Goal: Task Accomplishment & Management: Complete application form

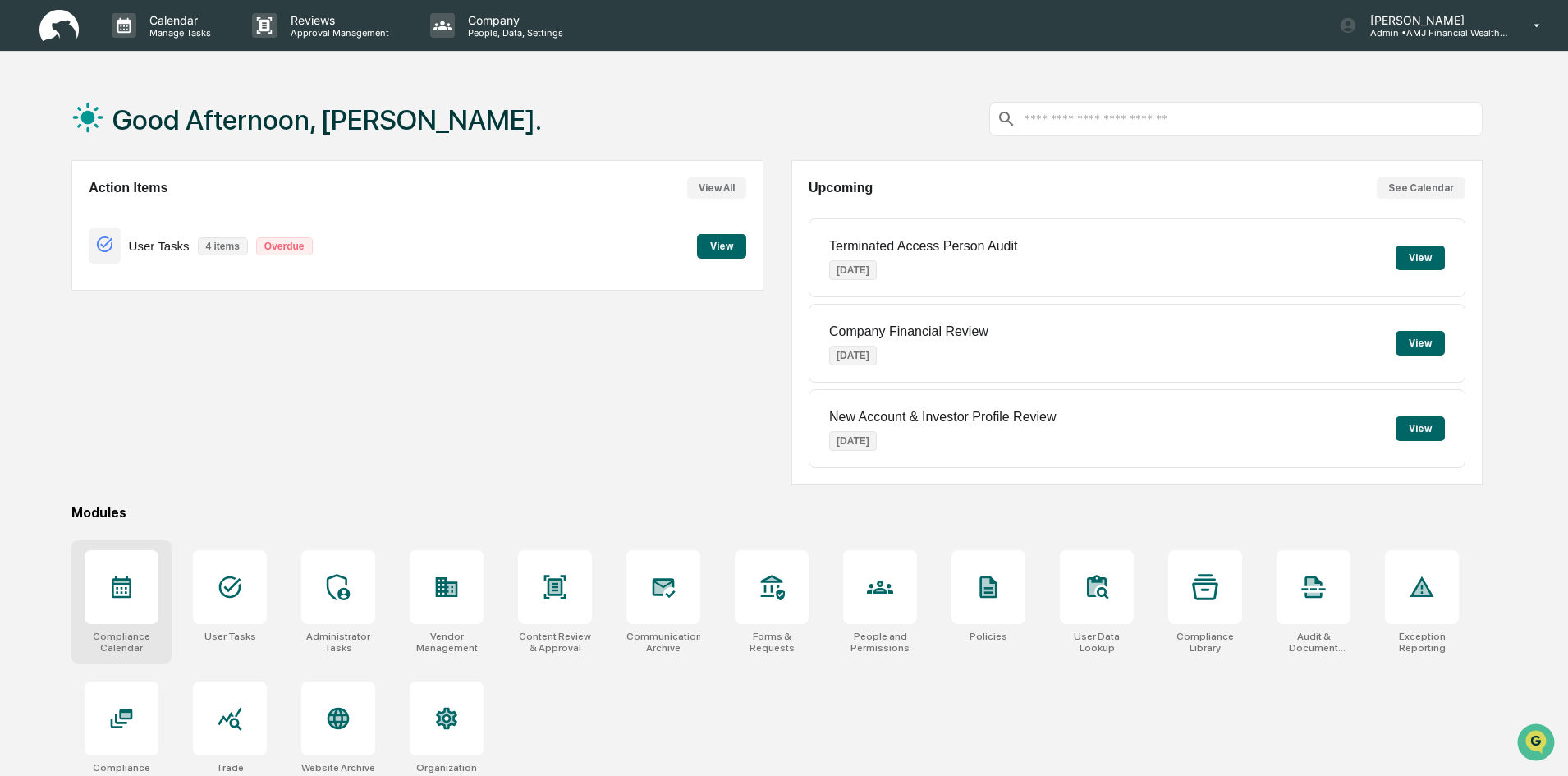
click at [107, 604] on div at bounding box center [122, 587] width 74 height 74
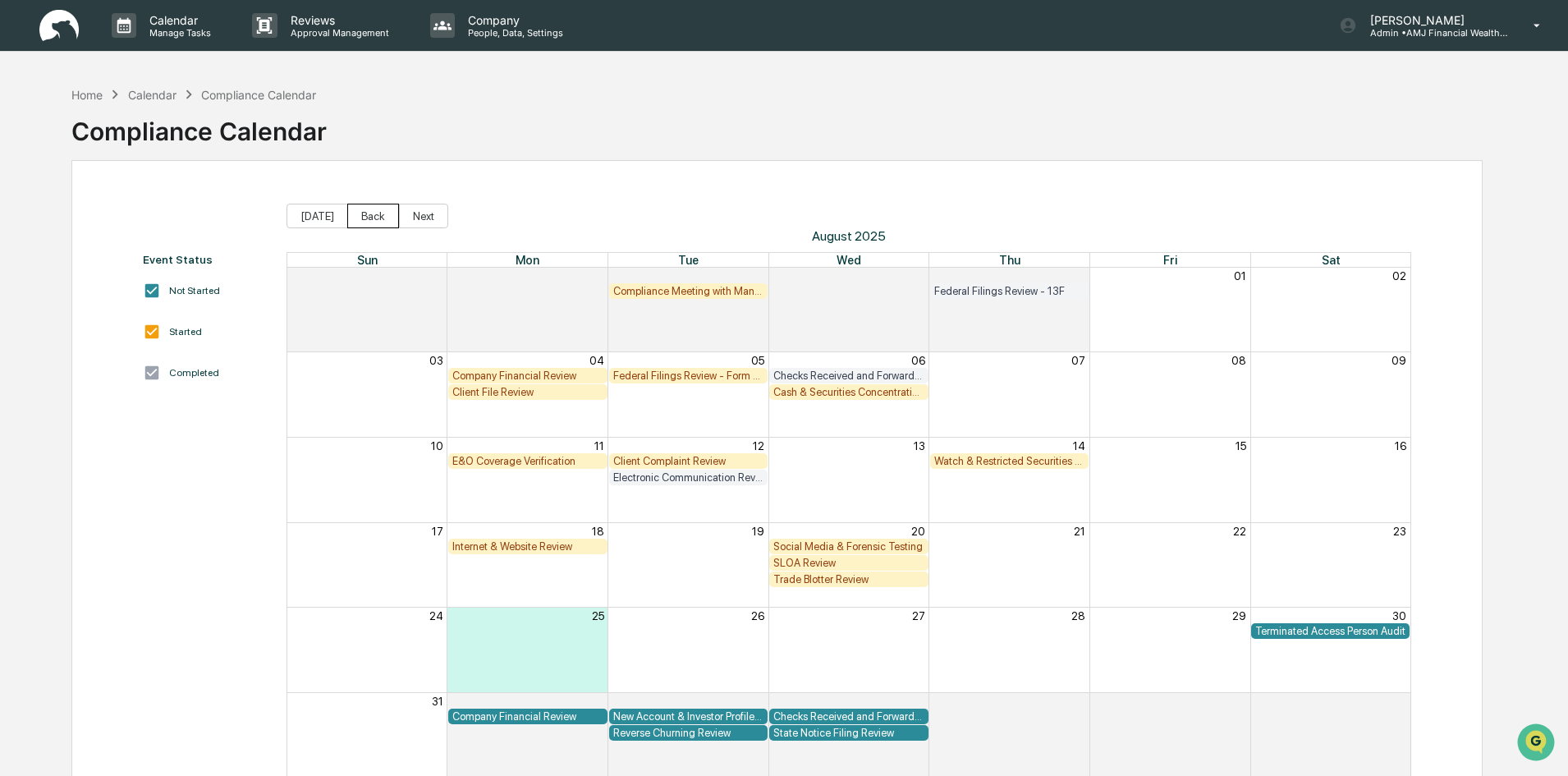
click at [370, 218] on button "Back" at bounding box center [373, 216] width 52 height 25
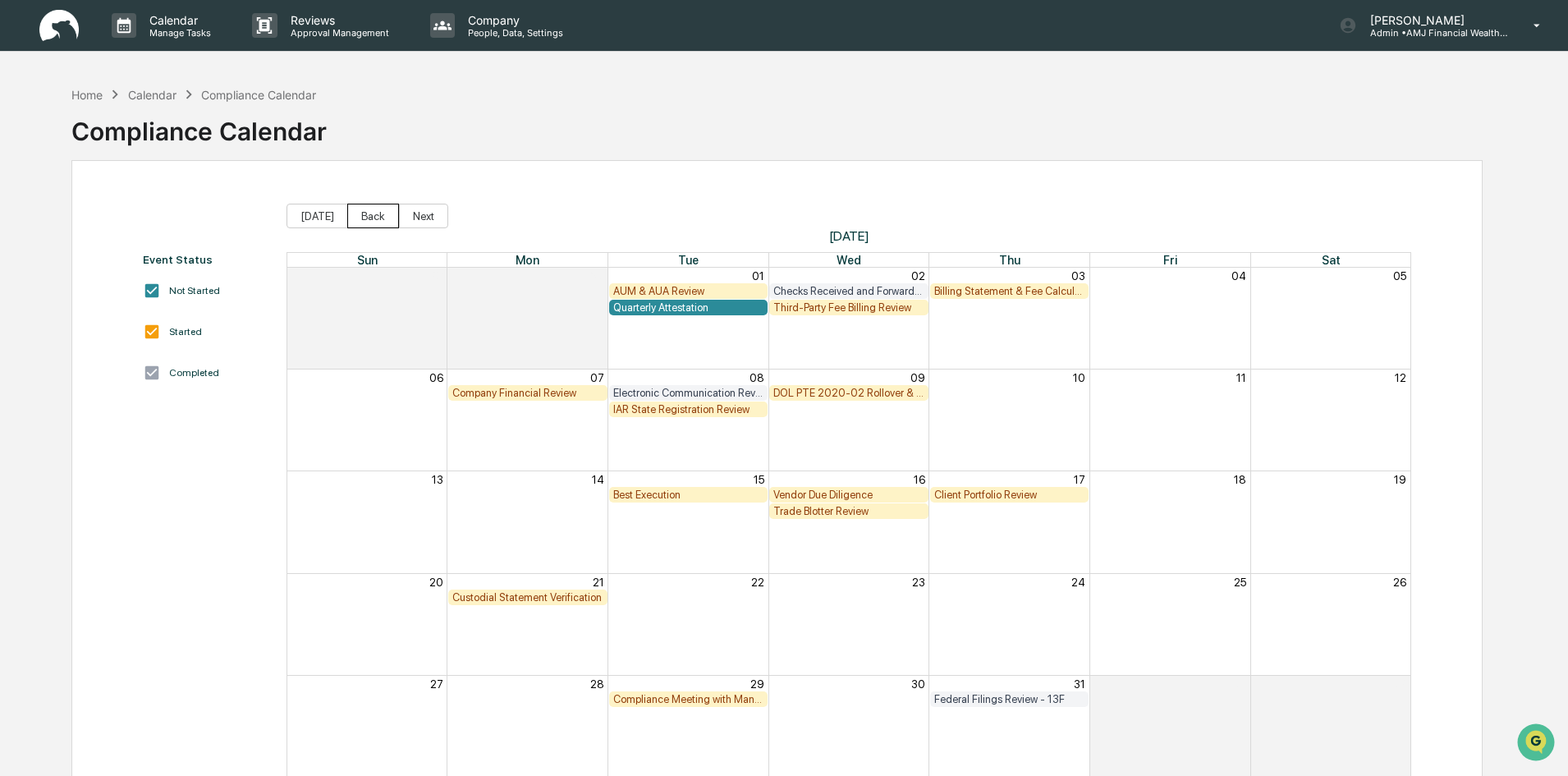
click at [370, 218] on button "Back" at bounding box center [373, 216] width 52 height 25
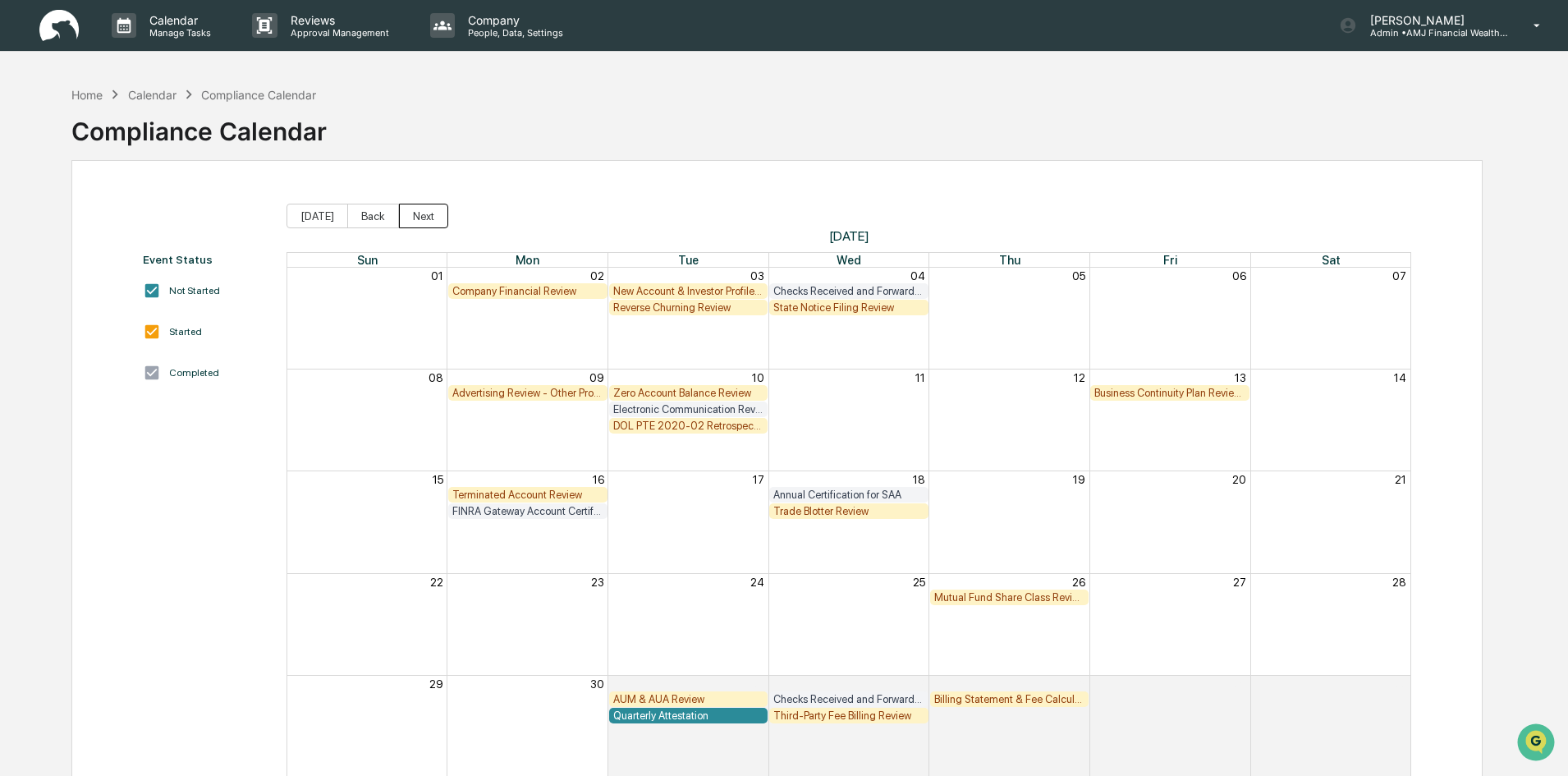
click at [415, 220] on button "Next" at bounding box center [423, 216] width 49 height 25
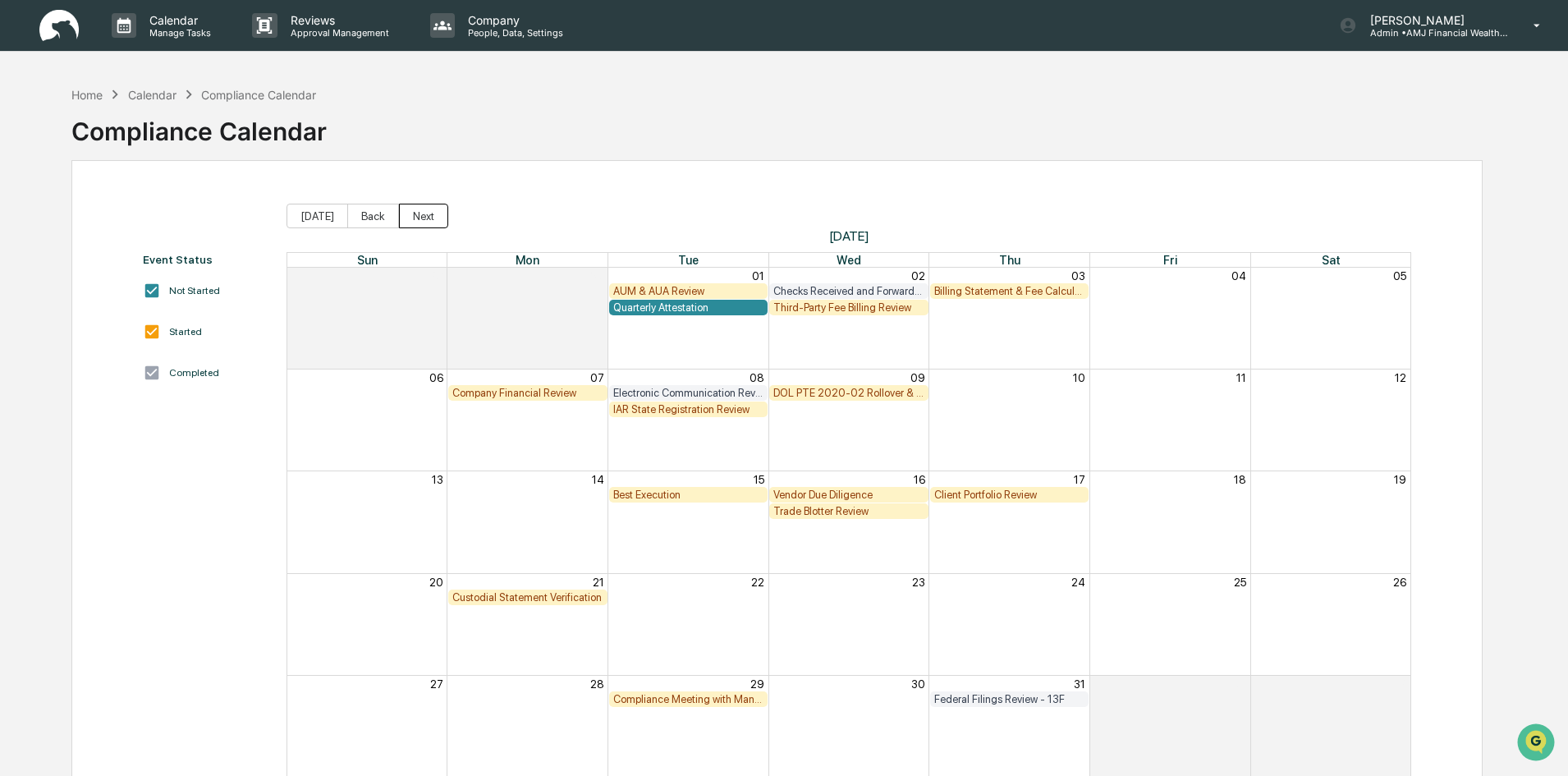
click at [415, 220] on button "Next" at bounding box center [423, 216] width 49 height 25
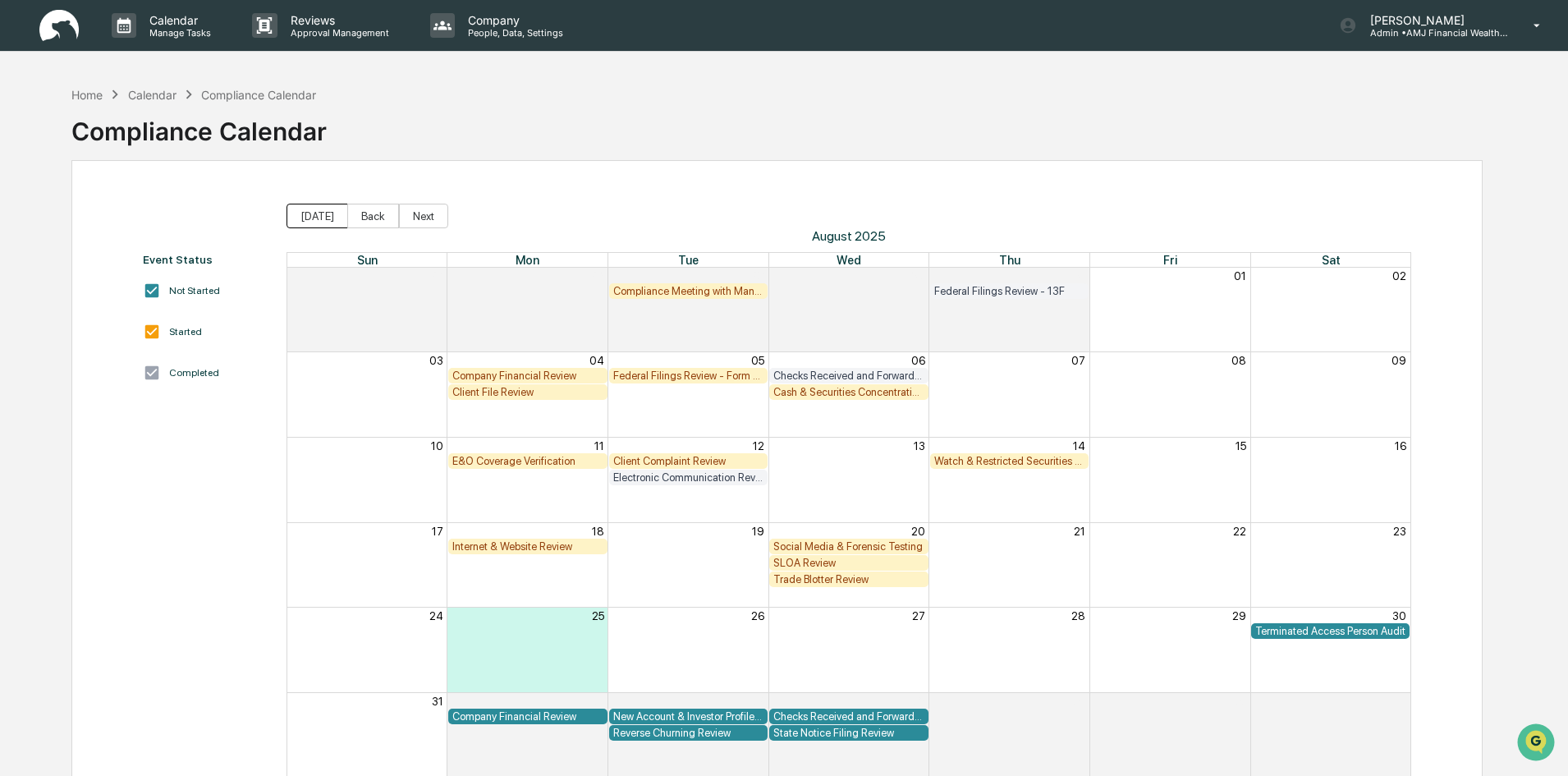
click at [317, 214] on button "Today" at bounding box center [317, 216] width 62 height 25
click at [353, 212] on button "Back" at bounding box center [373, 216] width 52 height 25
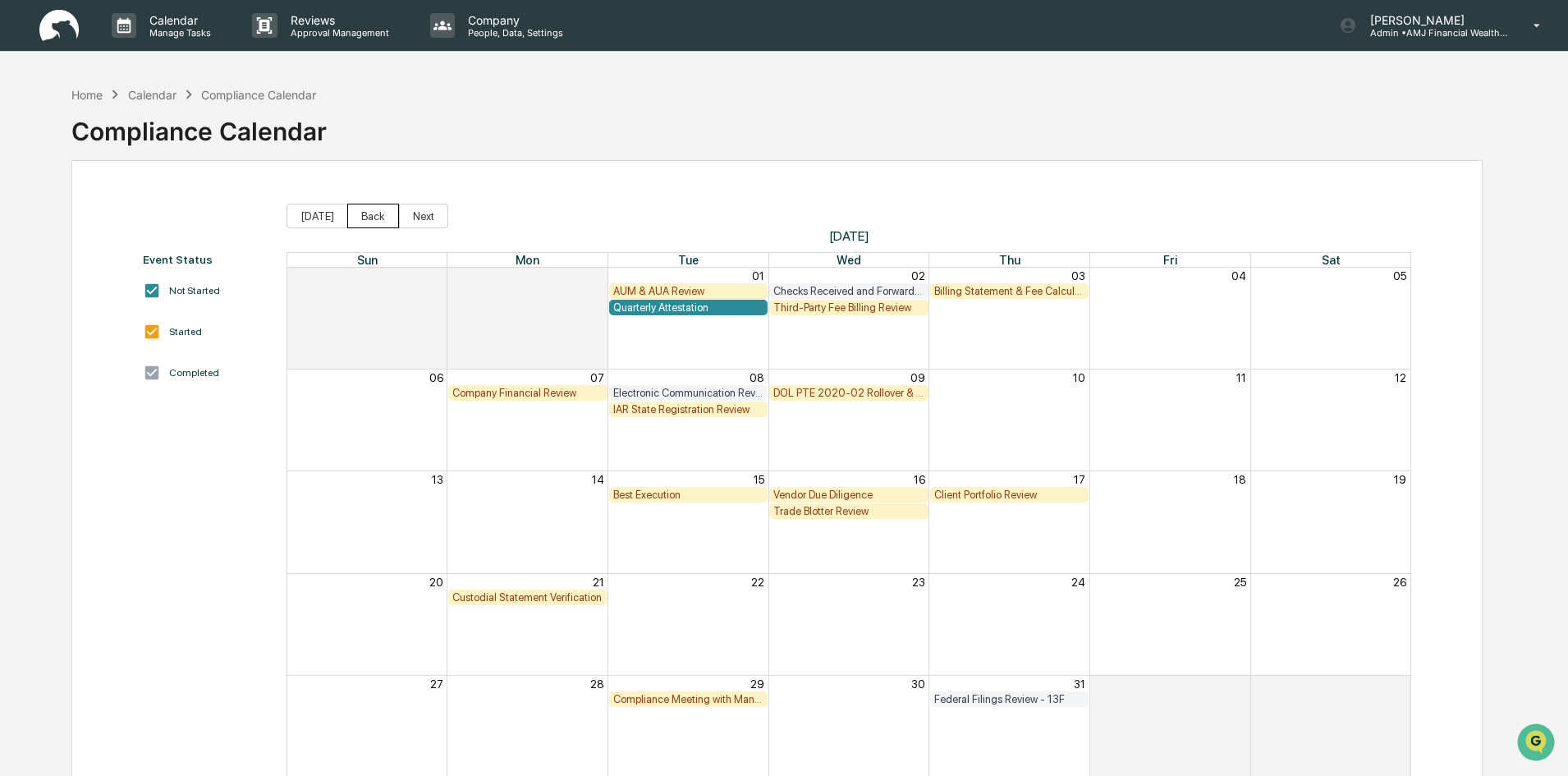
click at [353, 212] on button "Back" at bounding box center [373, 216] width 52 height 25
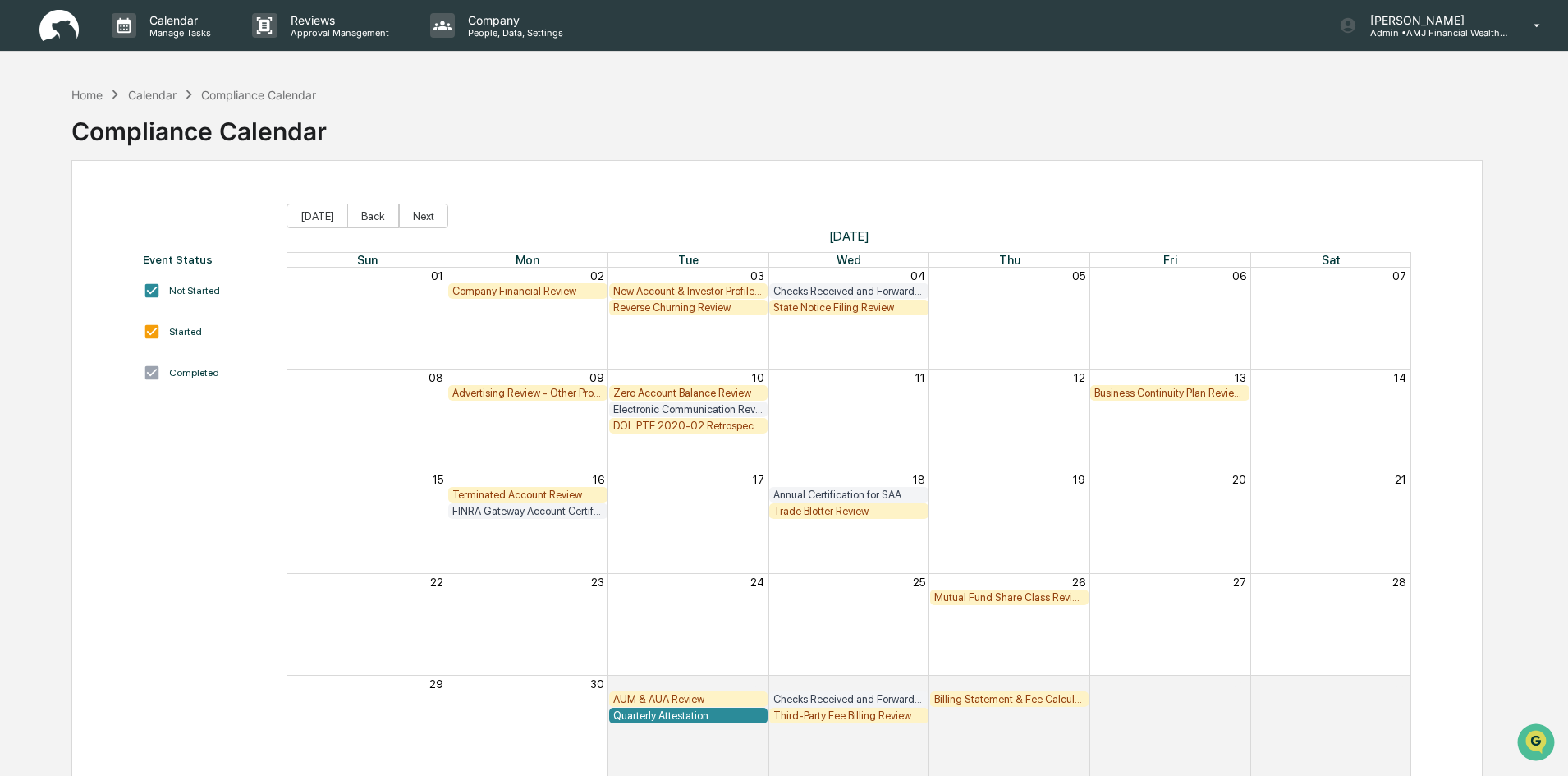
click at [541, 289] on div "Company Financial Review" at bounding box center [527, 291] width 151 height 12
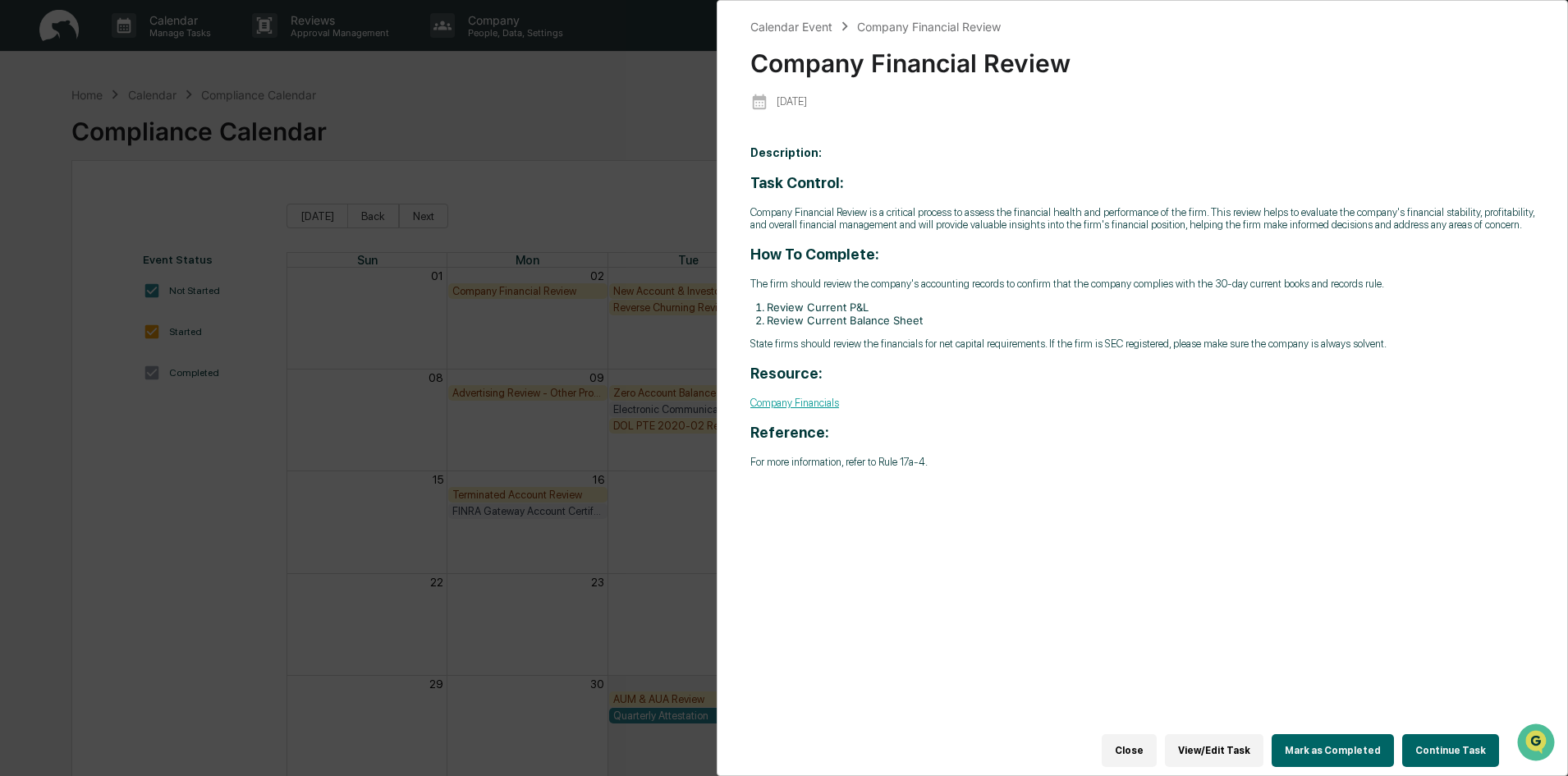
click at [1453, 744] on button "Continue Task" at bounding box center [1450, 750] width 97 height 33
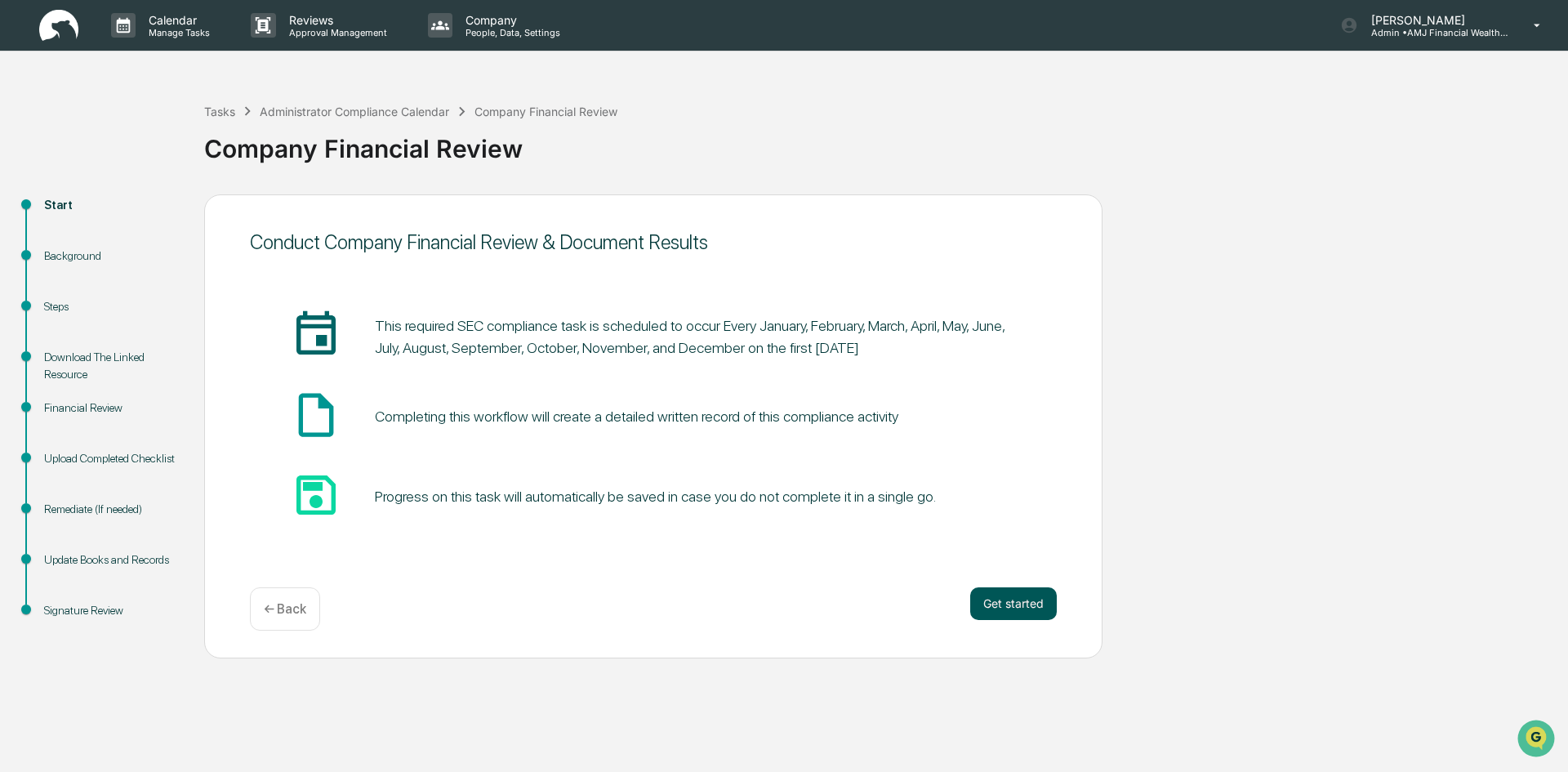
click at [1011, 600] on button "Get started" at bounding box center [1013, 603] width 86 height 33
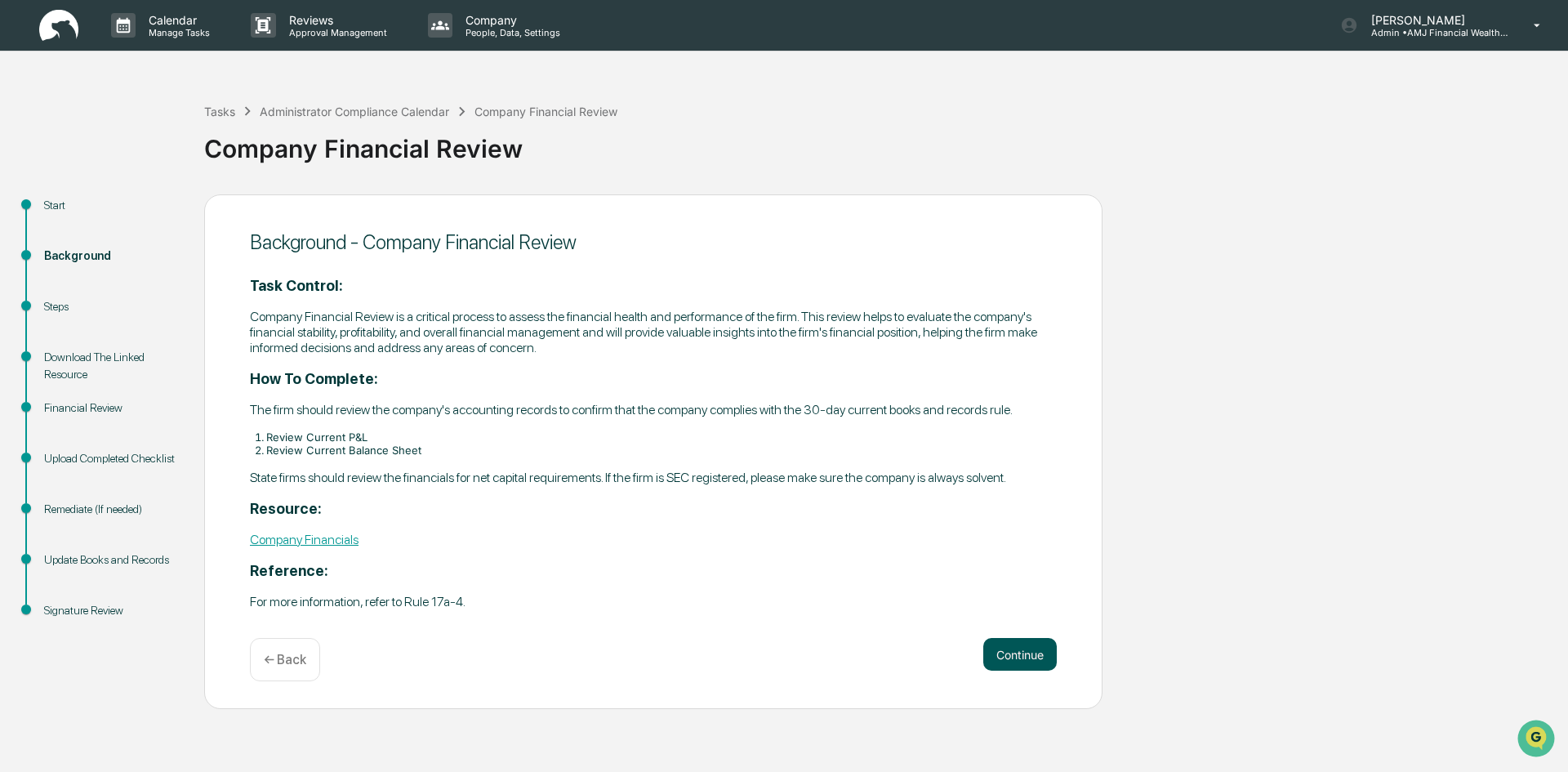
click at [1012, 674] on div "Continue ← Back" at bounding box center [653, 660] width 807 height 44
click at [1015, 647] on button "Continue" at bounding box center [1020, 654] width 73 height 33
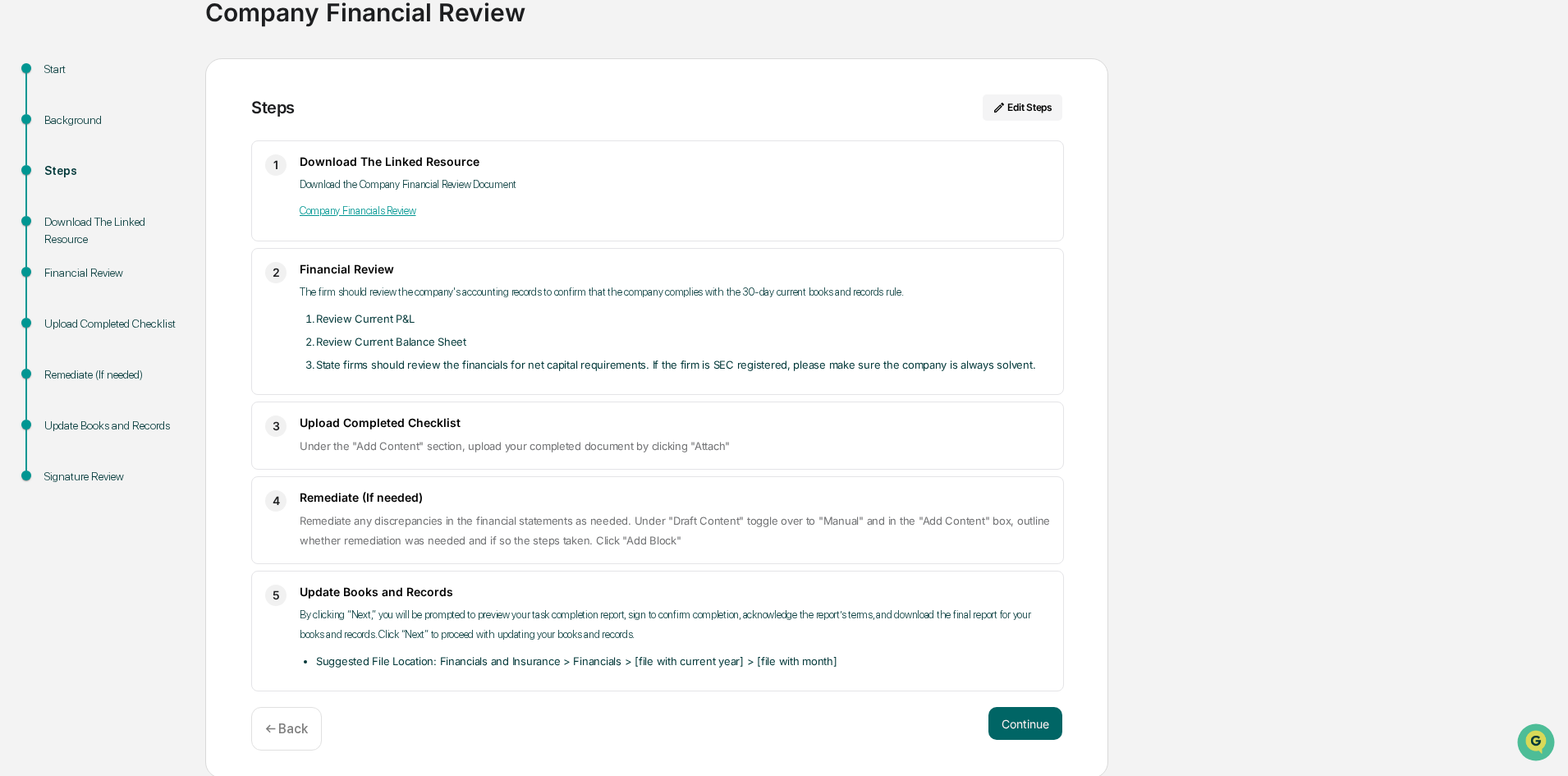
scroll to position [140, 0]
click at [1024, 719] on button "Continue" at bounding box center [1025, 721] width 74 height 33
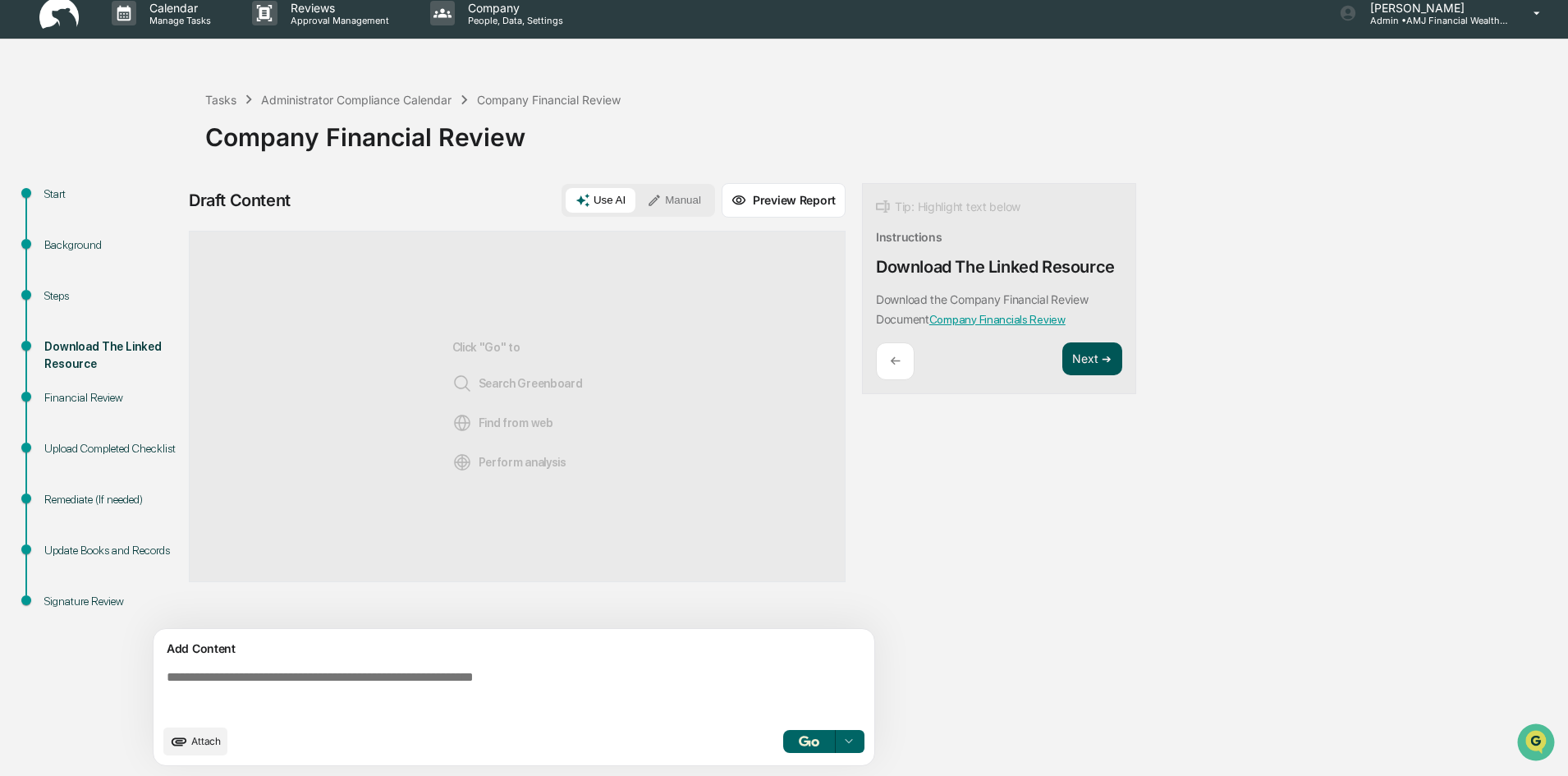
click at [1083, 361] on button "Next ➔" at bounding box center [1092, 360] width 60 height 34
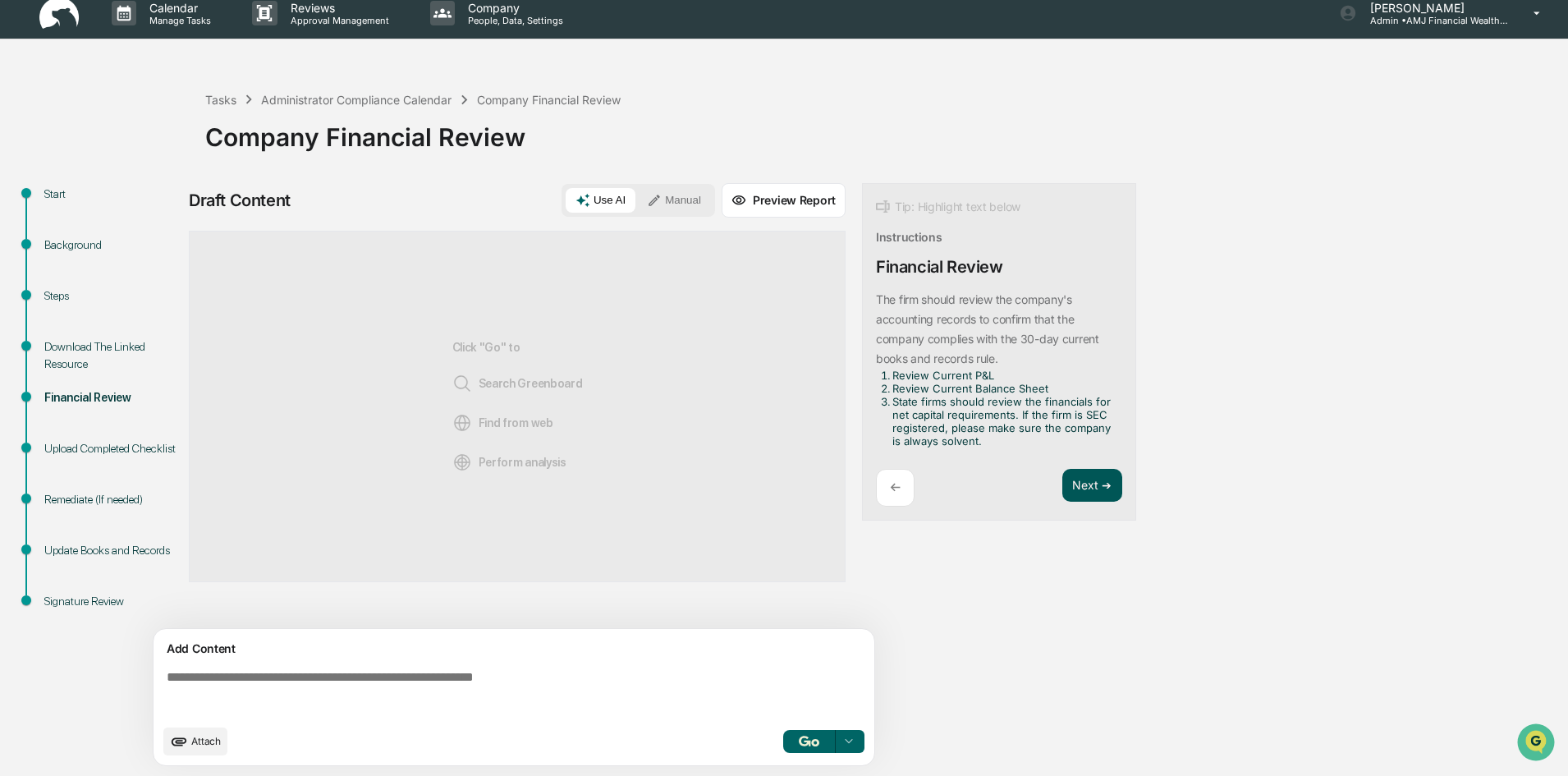
click at [1088, 483] on button "Next ➔" at bounding box center [1092, 486] width 60 height 34
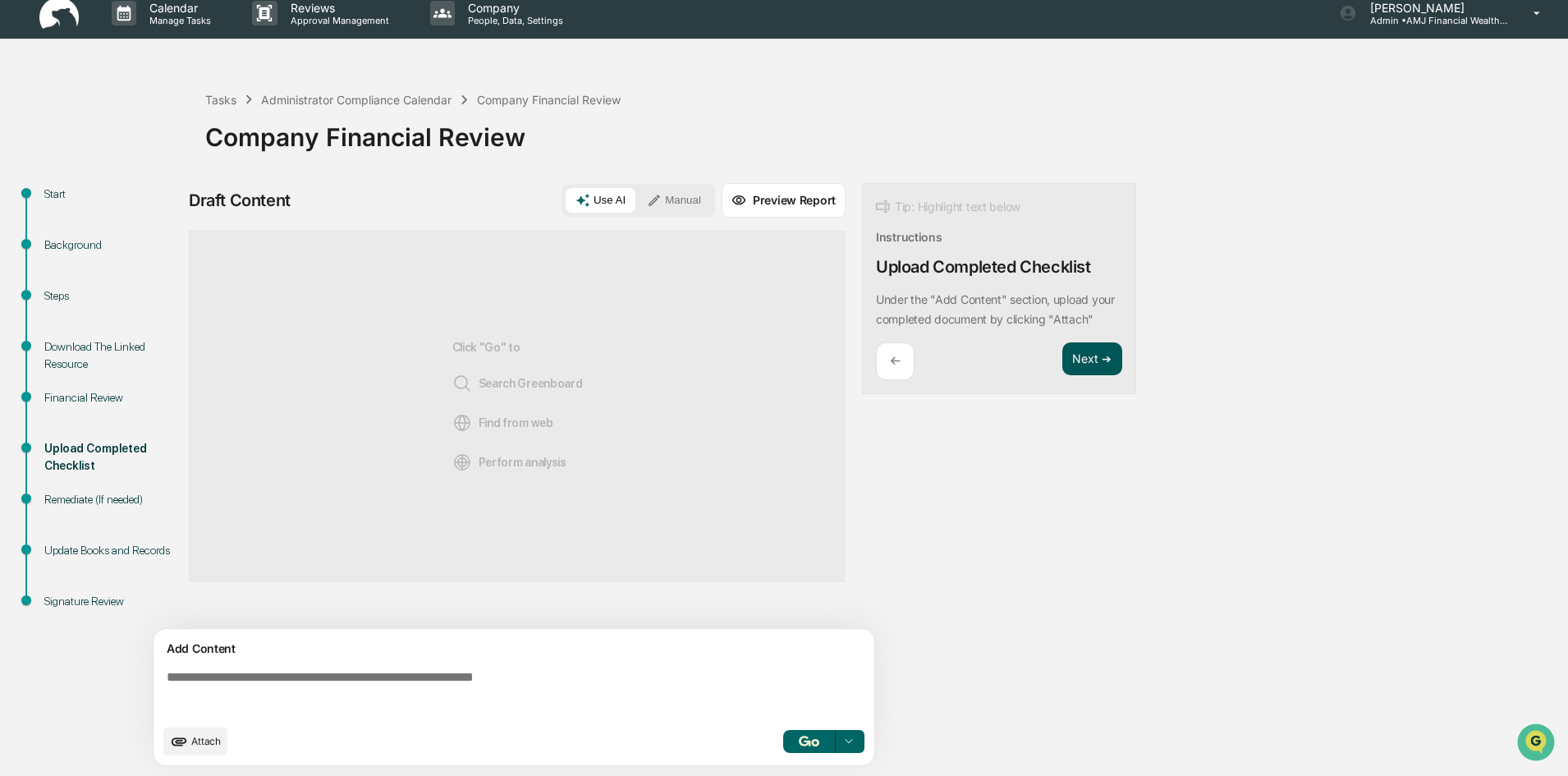
click at [1093, 353] on button "Next ➔" at bounding box center [1092, 360] width 60 height 34
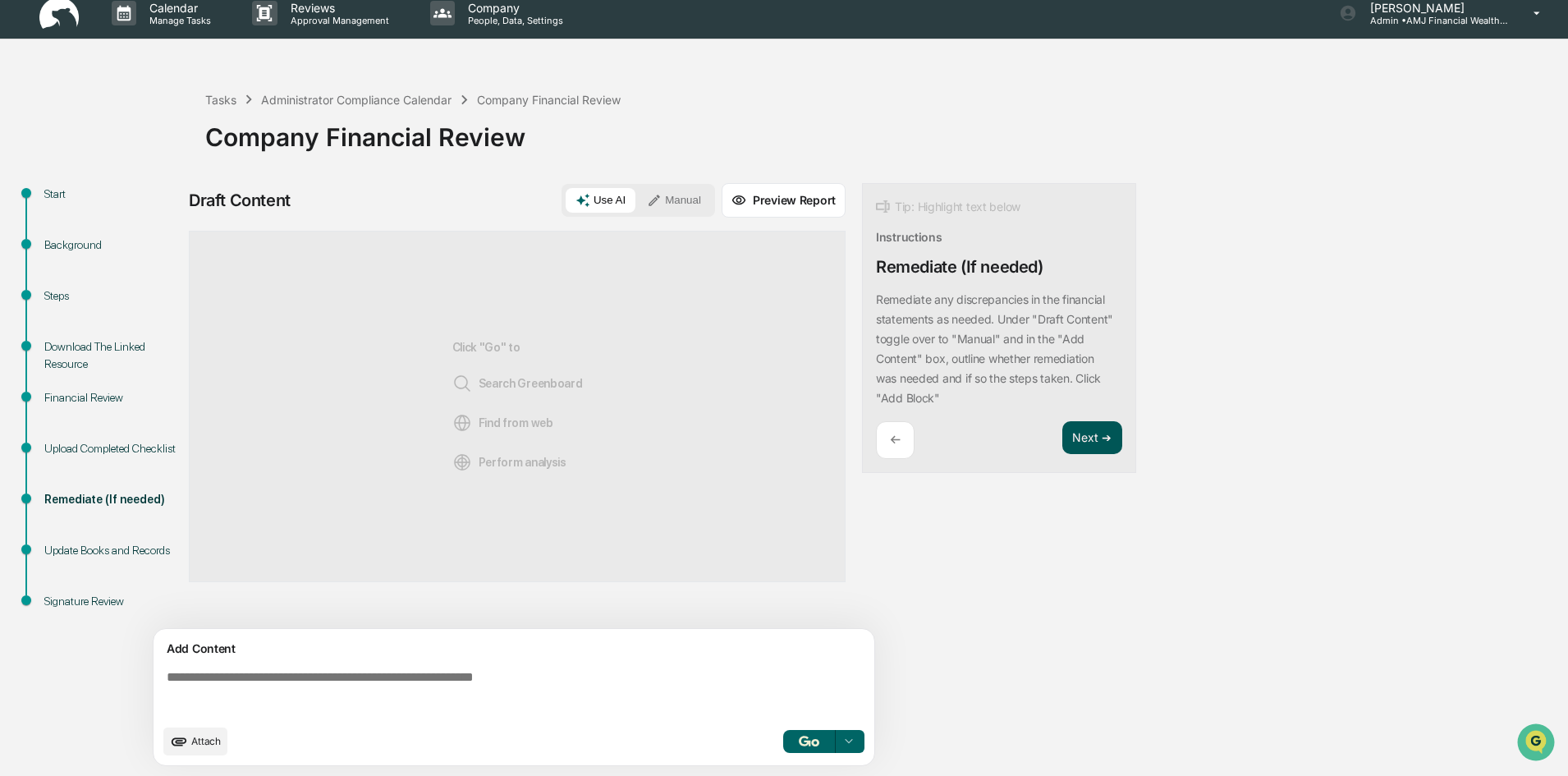
click at [1090, 437] on button "Next ➔" at bounding box center [1092, 438] width 60 height 34
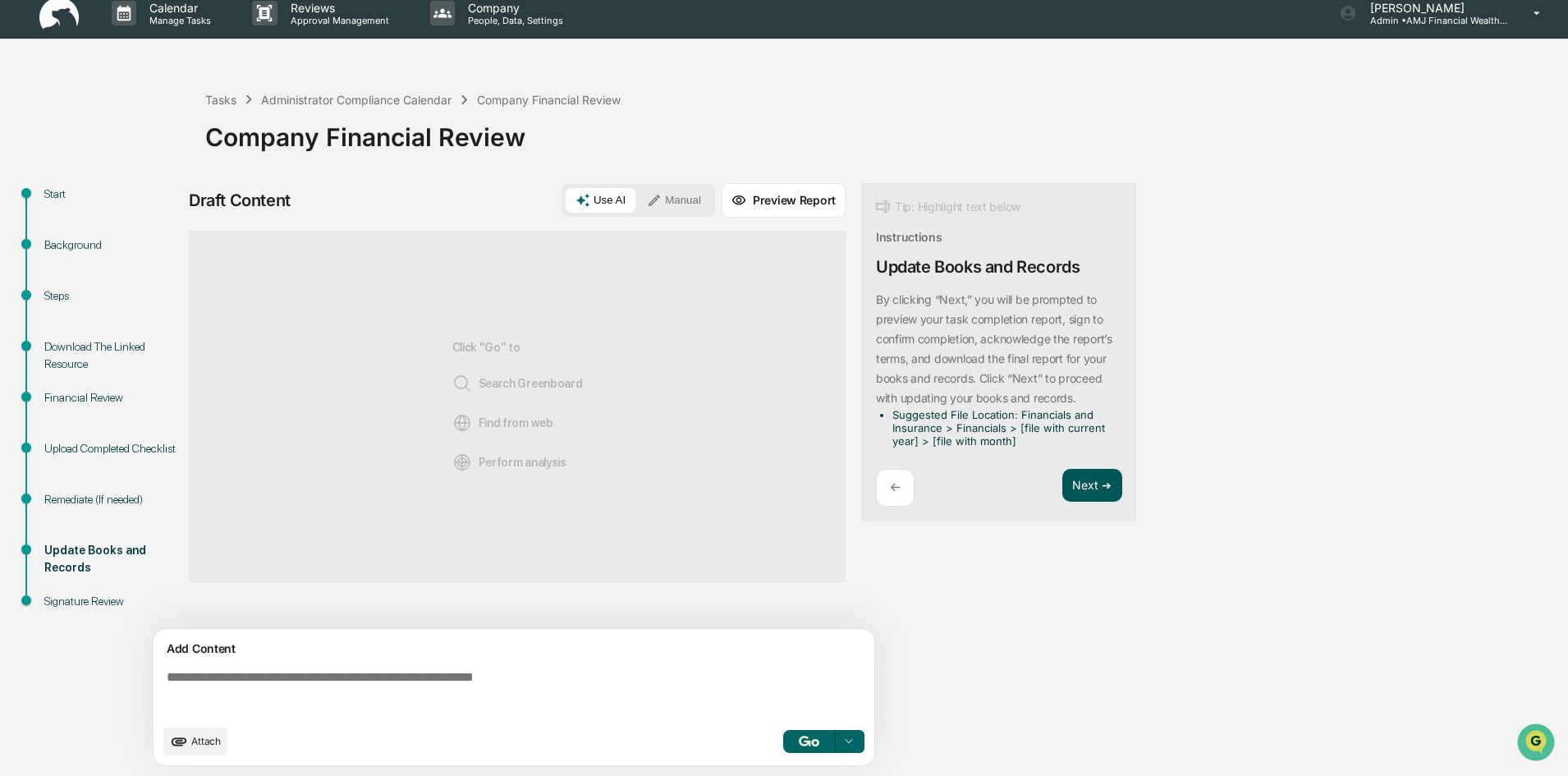
click at [1083, 492] on button "Next ➔" at bounding box center [1092, 486] width 60 height 34
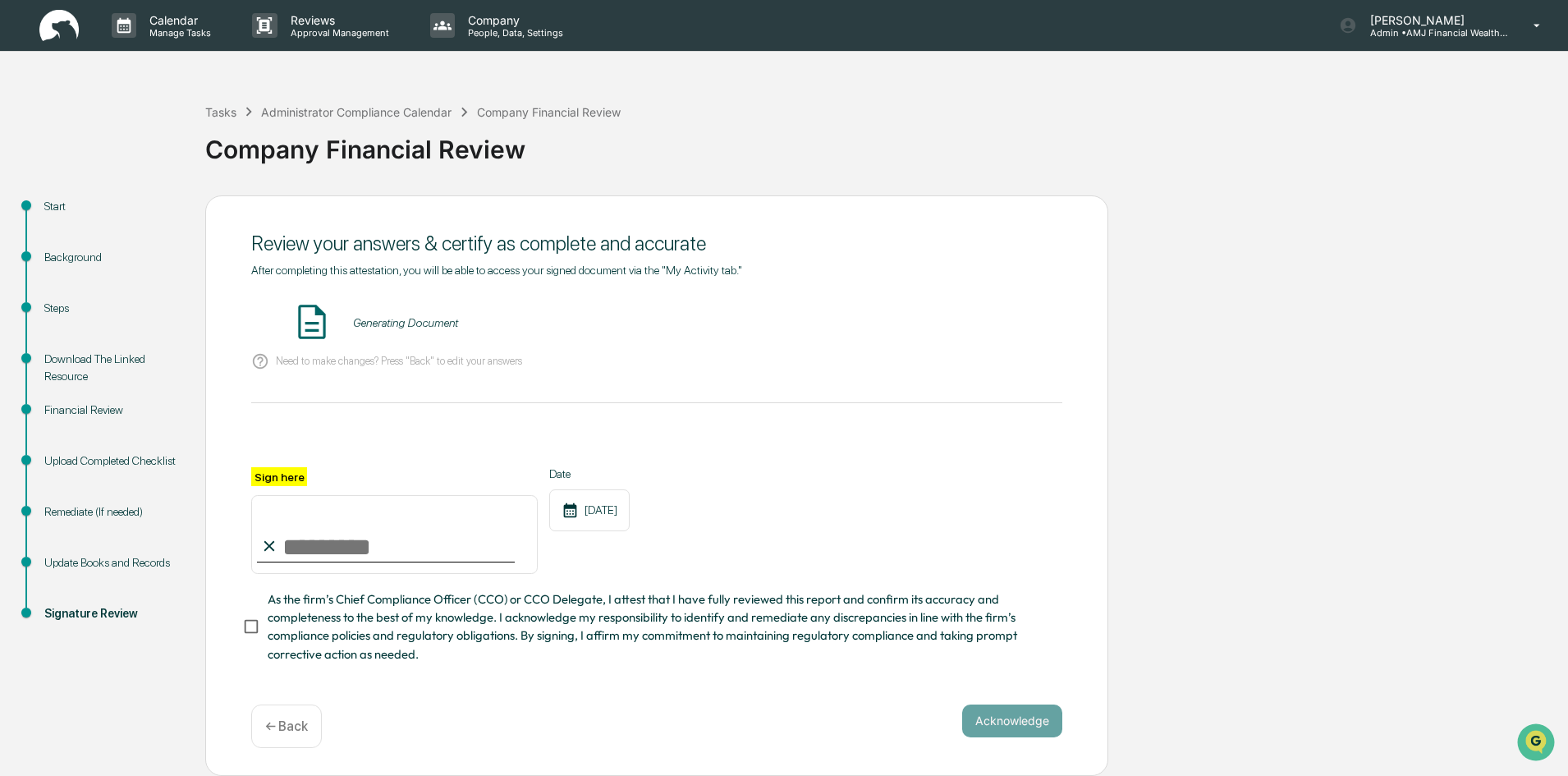
scroll to position [0, 0]
click at [985, 318] on button "VIEW" at bounding box center [968, 323] width 107 height 28
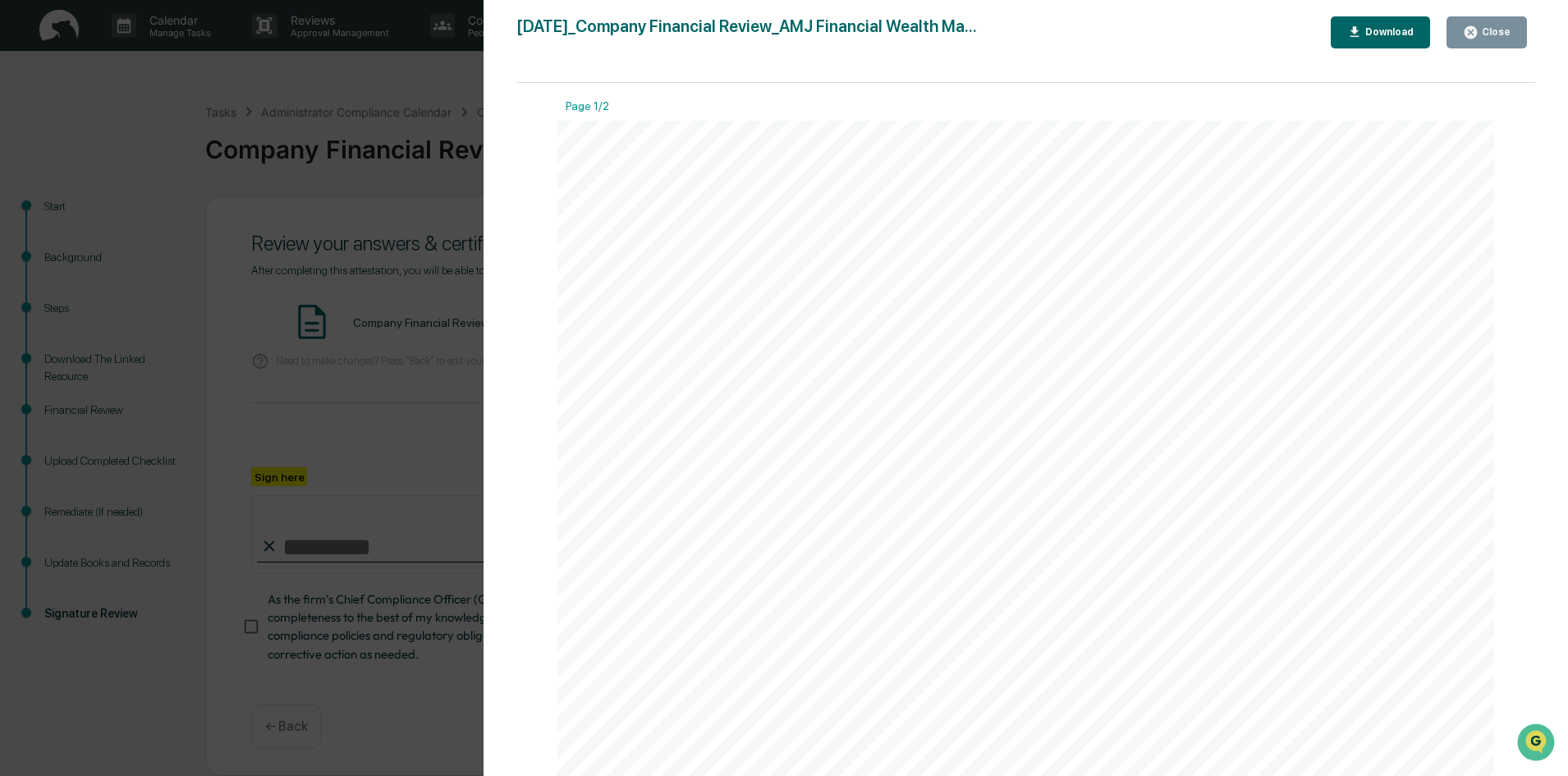
click at [1496, 26] on div "Close" at bounding box center [1494, 32] width 32 height 12
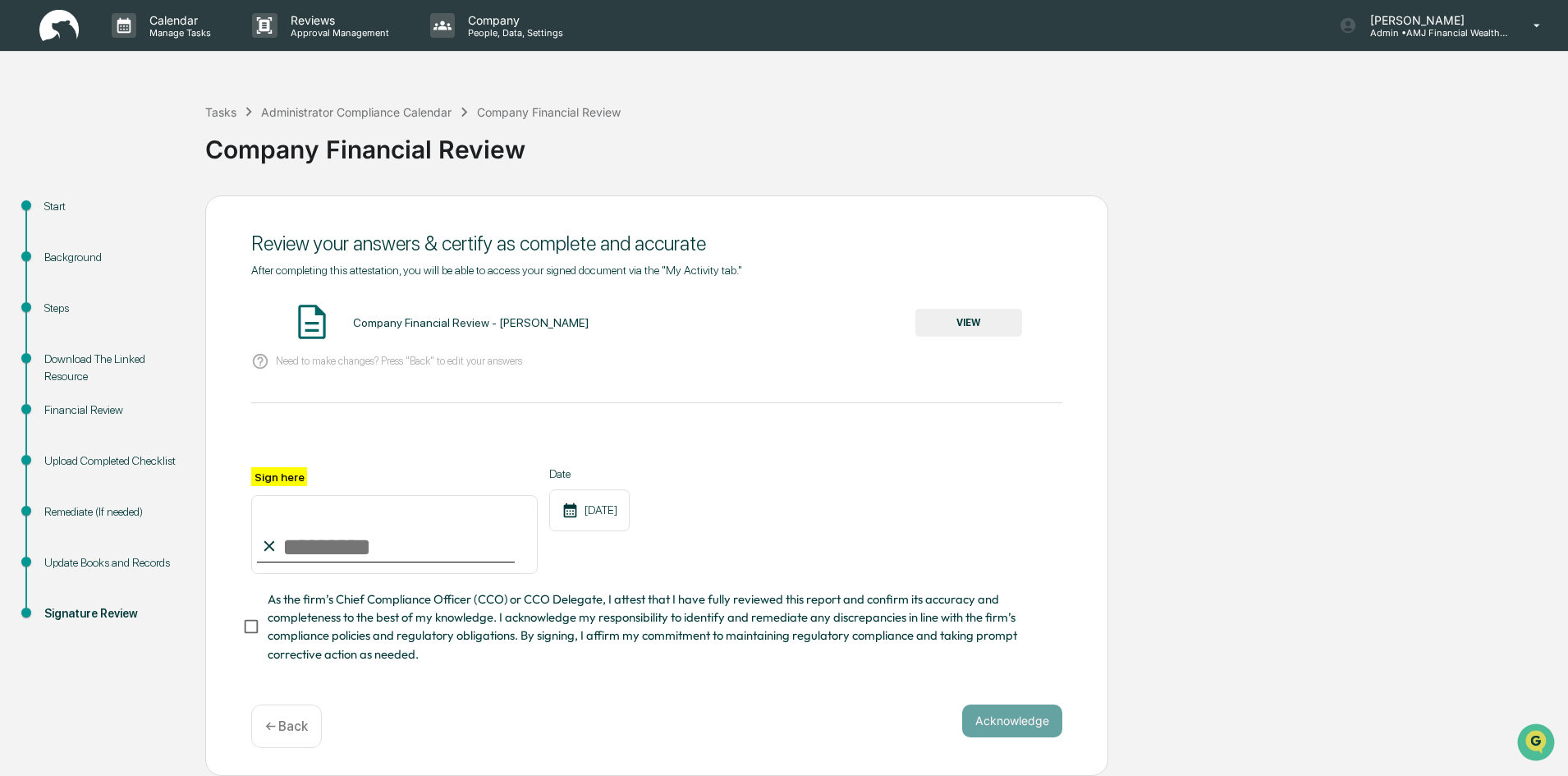
click at [404, 550] on input "Sign here" at bounding box center [394, 534] width 286 height 79
type input "**********"
click at [1017, 724] on button "Acknowledge" at bounding box center [1012, 721] width 100 height 33
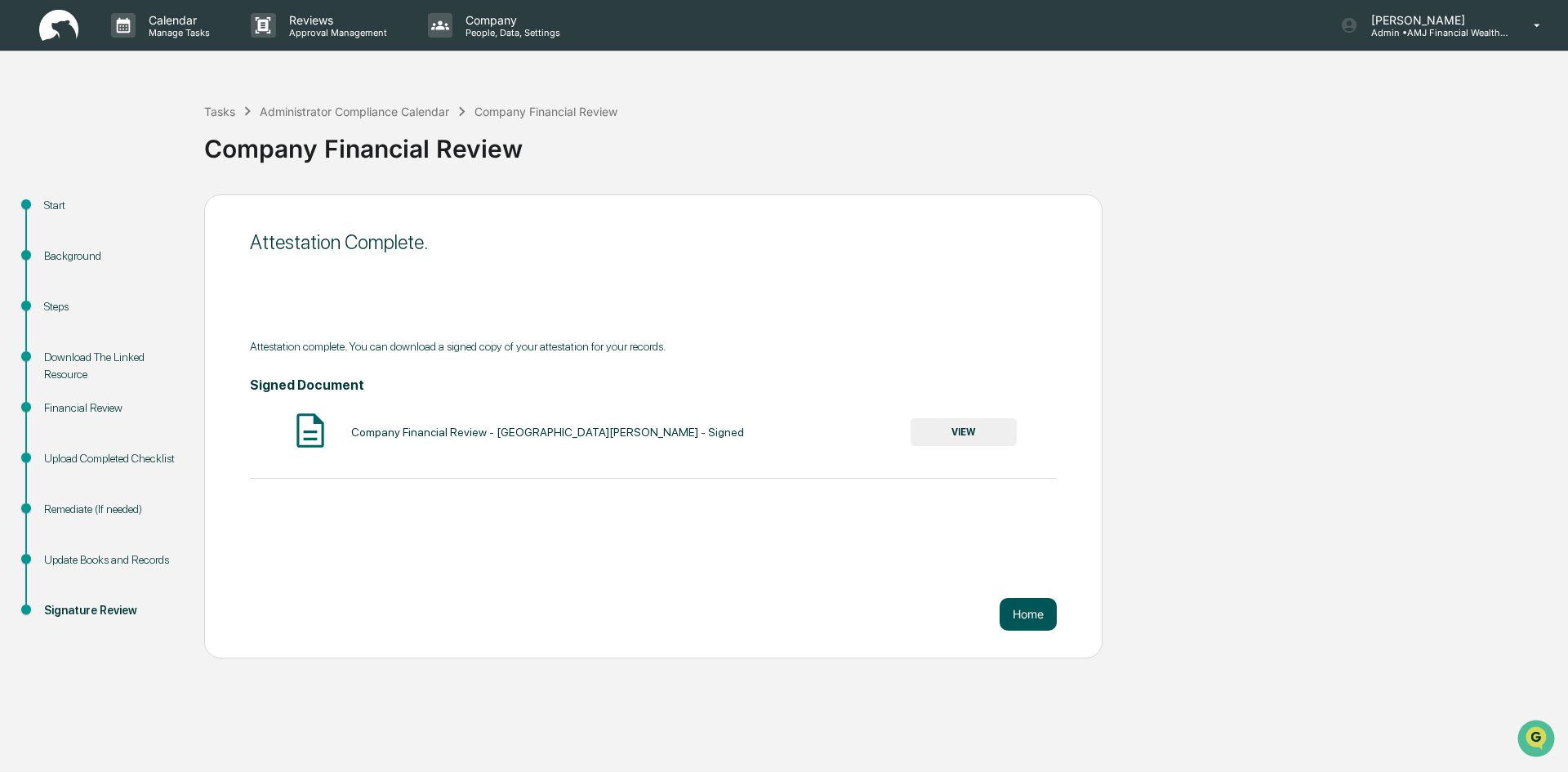
click at [1029, 609] on button "Home" at bounding box center [1029, 614] width 58 height 33
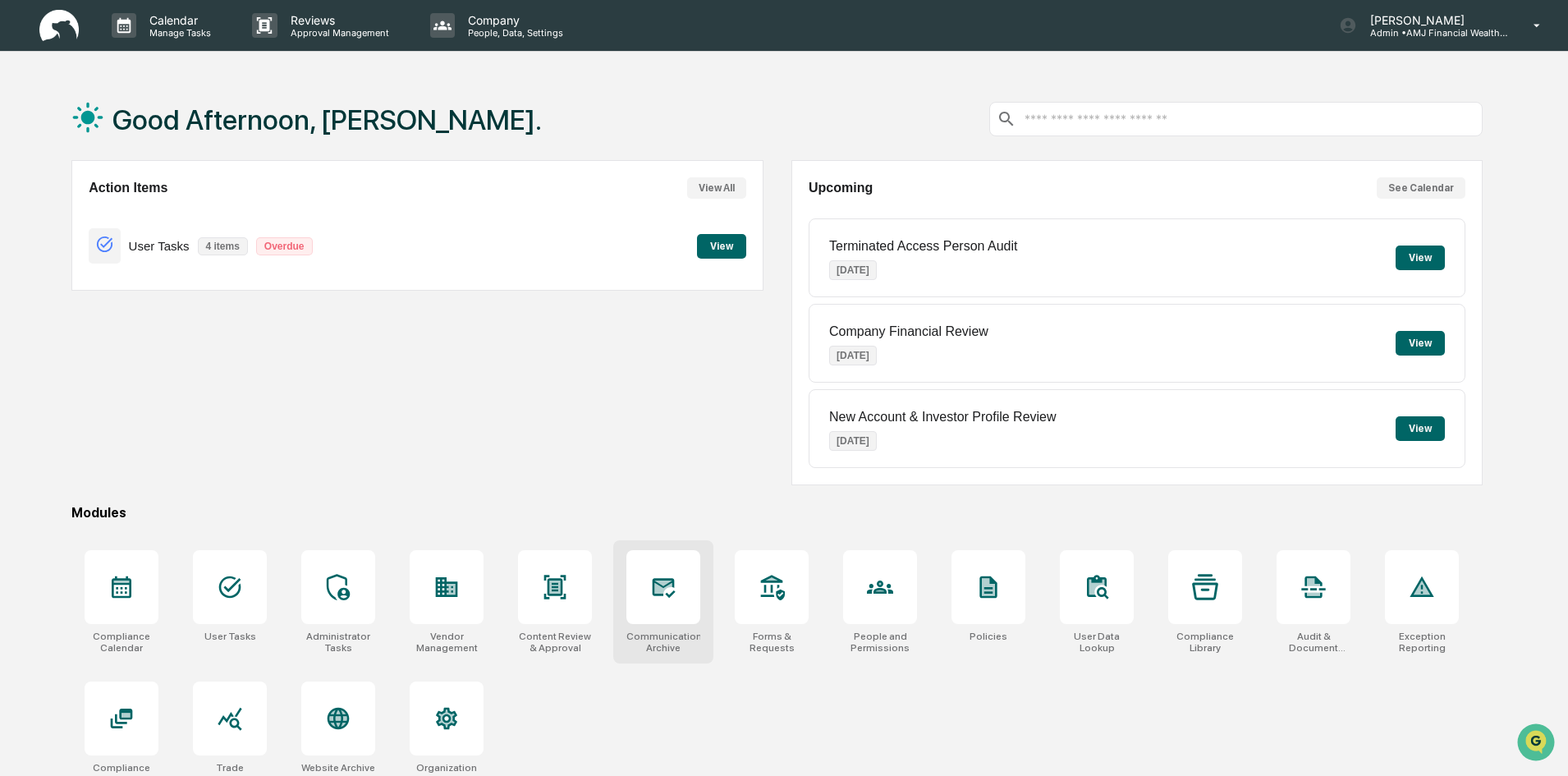
click at [668, 604] on div at bounding box center [663, 587] width 74 height 74
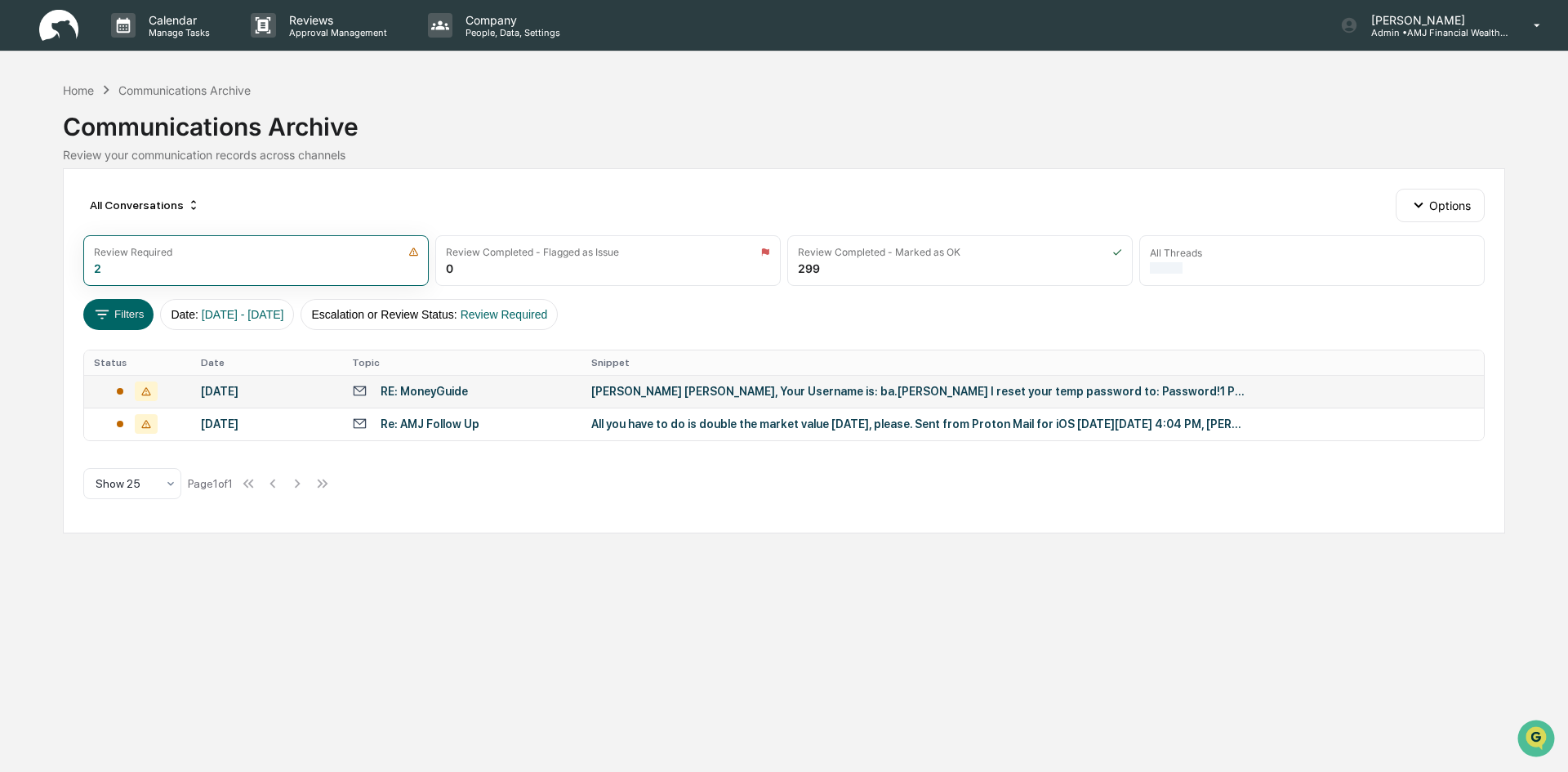
click at [624, 387] on div "Beth Ann, Your Username is: ba.mcroberts I reset your temp password to: Passwor…" at bounding box center [918, 390] width 653 height 13
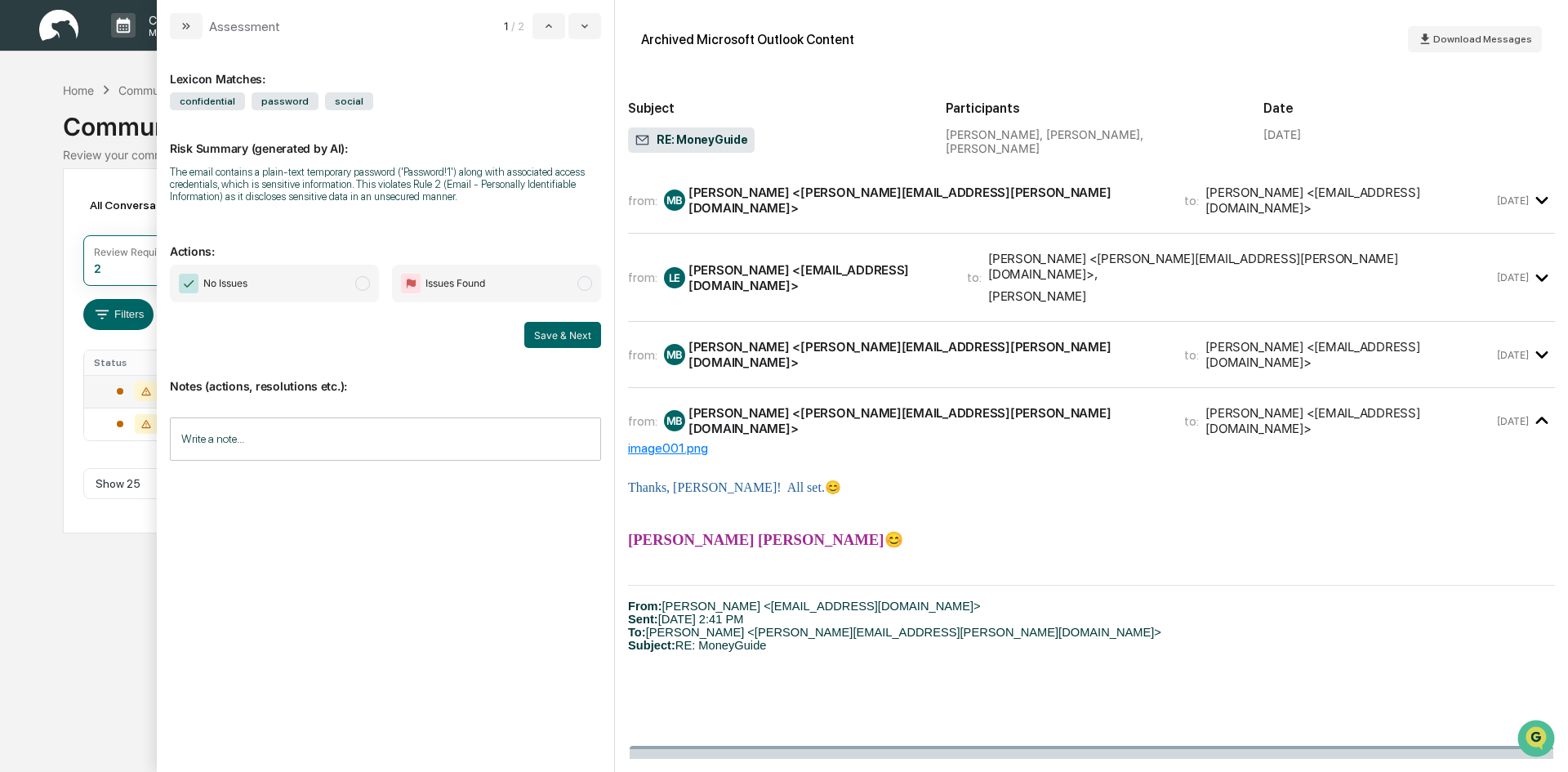
click at [740, 197] on div "McRoberts, Bethann <Beth.McRoberts@gdit.com>" at bounding box center [926, 200] width 476 height 31
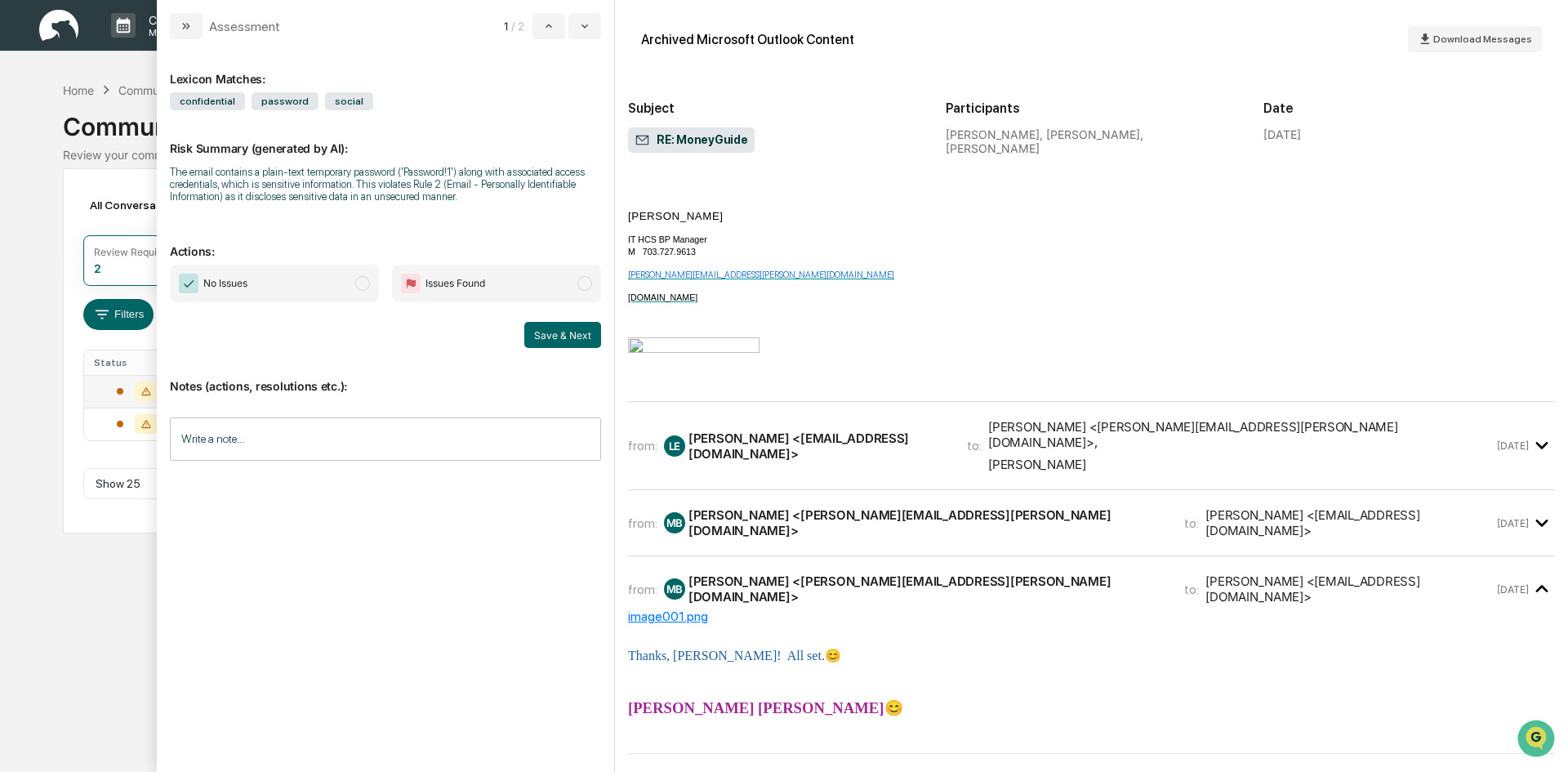
scroll to position [327, 0]
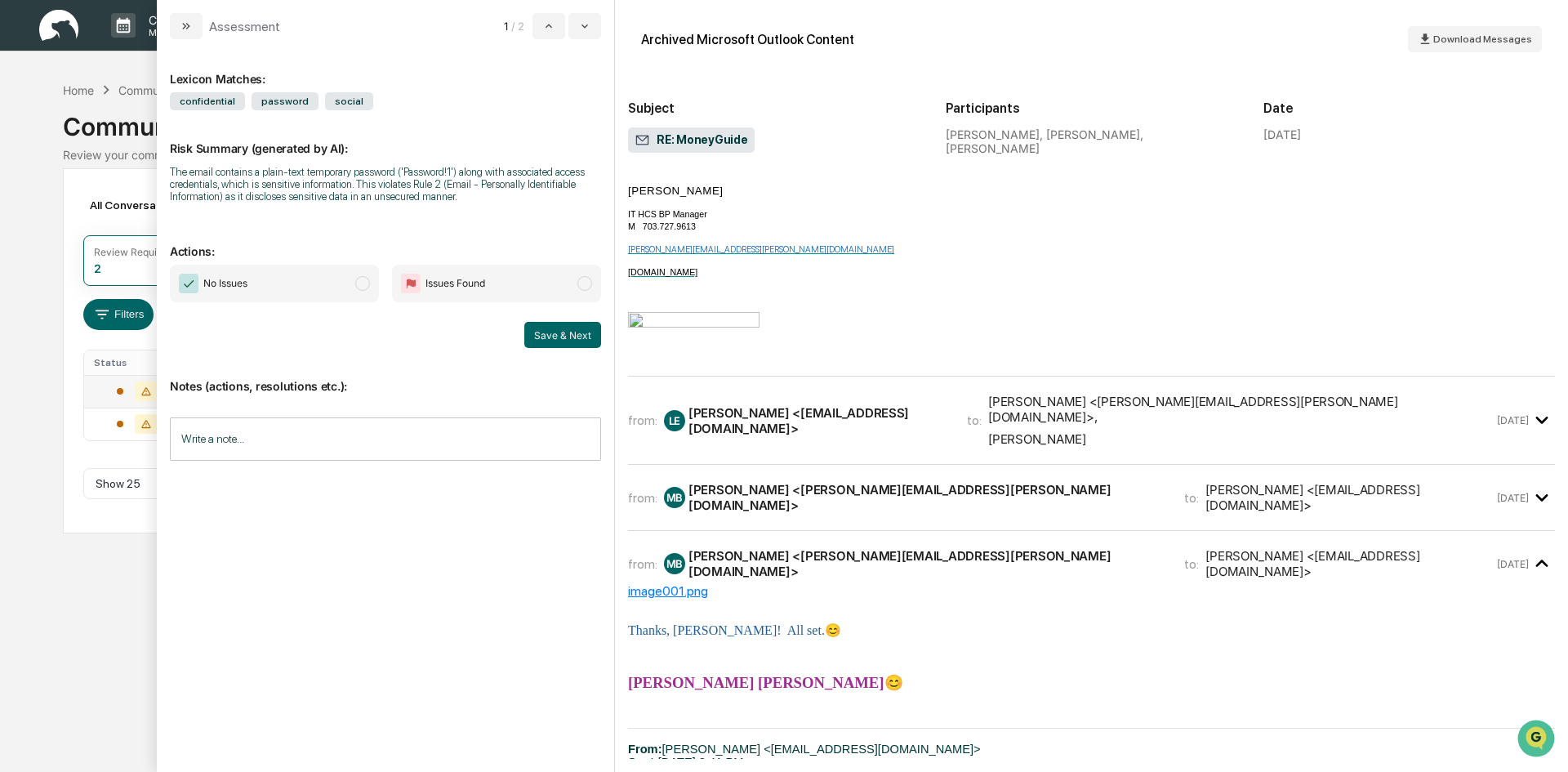
click at [854, 407] on div "Luke Estep <lestep@amjfinancial.com>" at bounding box center [817, 420] width 259 height 31
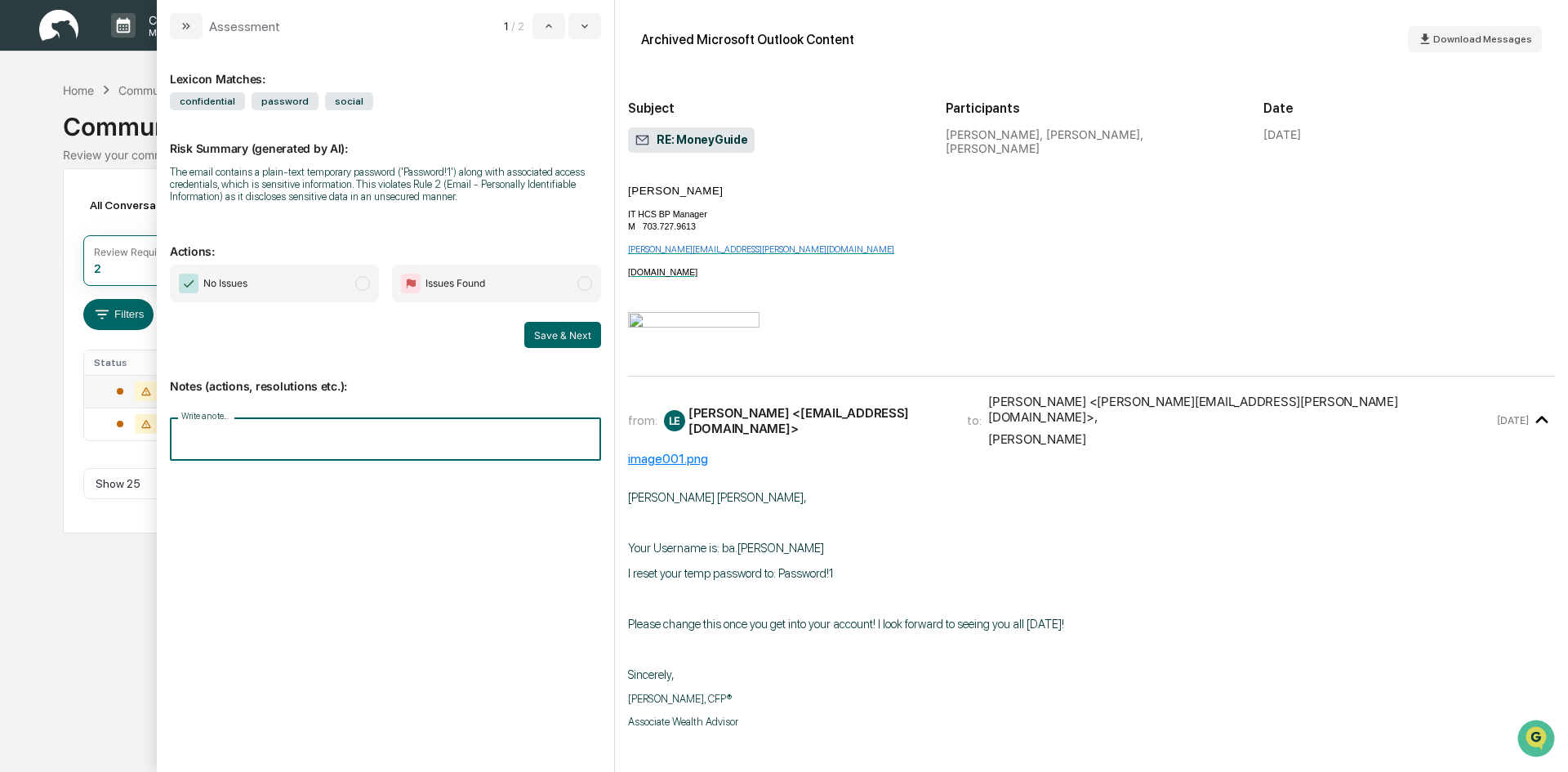
click at [250, 436] on input "Write a note..." at bounding box center [385, 439] width 431 height 44
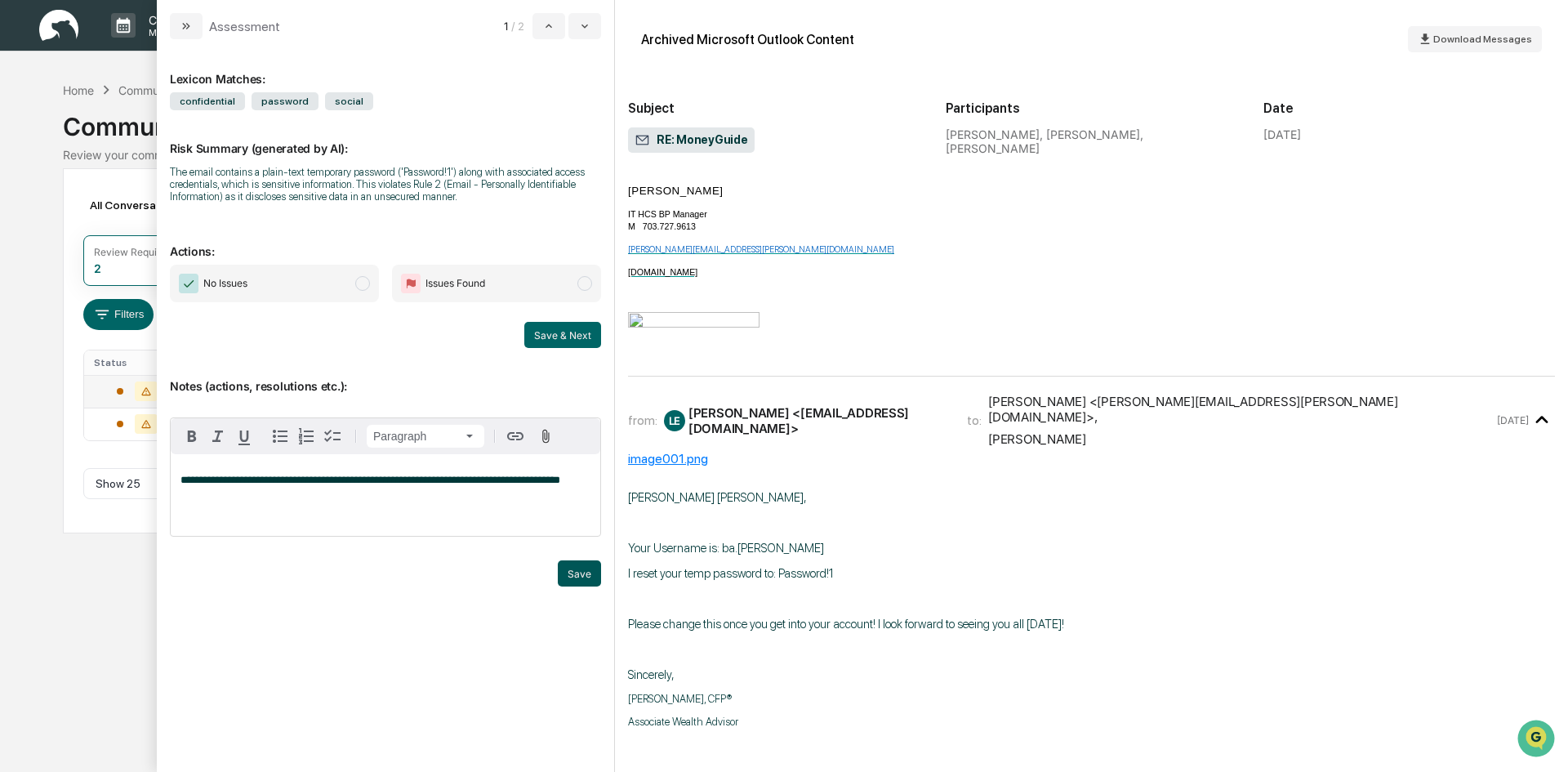
click at [582, 573] on button "Save" at bounding box center [580, 573] width 44 height 26
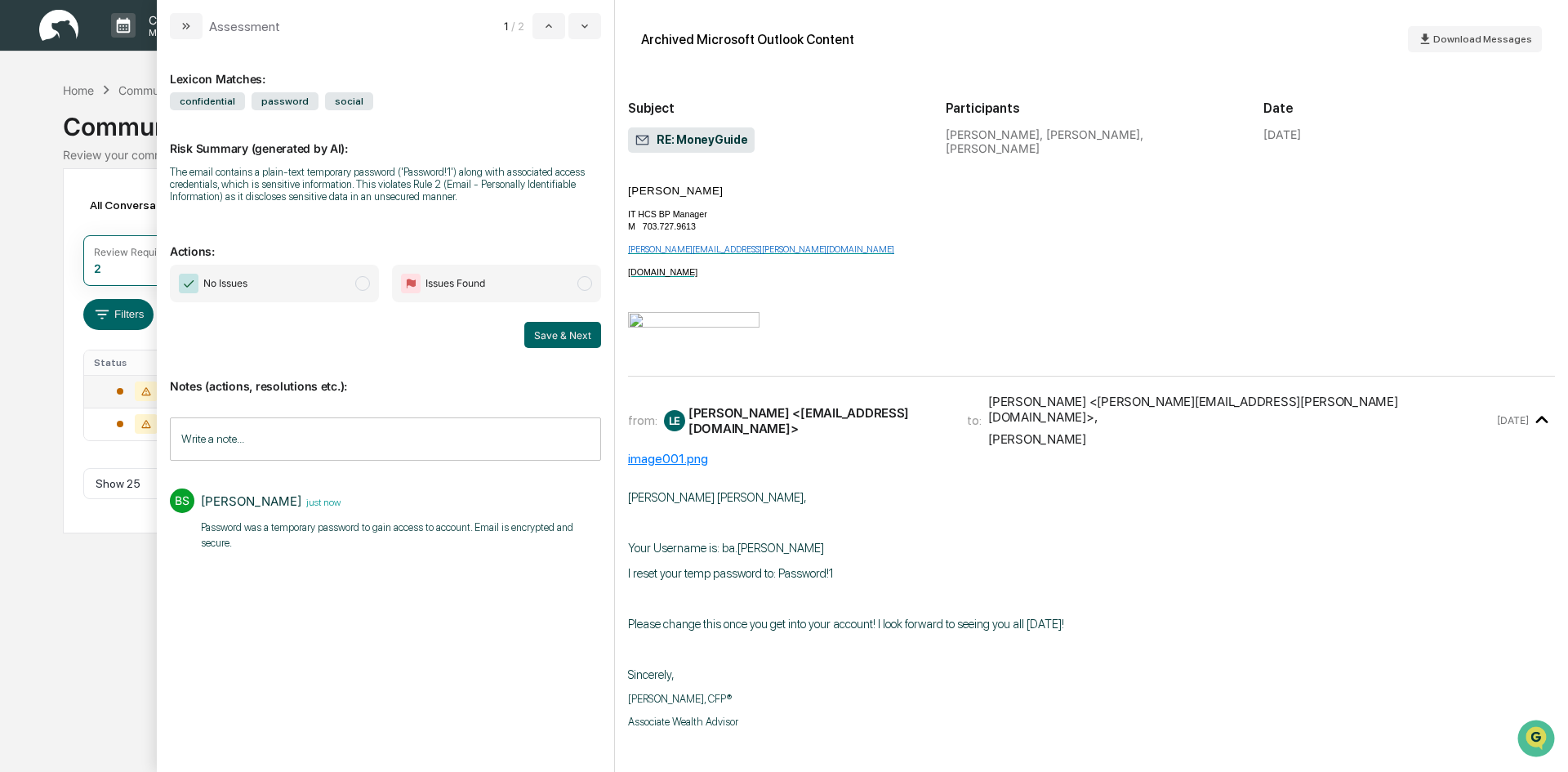
click at [361, 283] on span "modal" at bounding box center [362, 283] width 15 height 15
click at [582, 332] on button "Save & Next" at bounding box center [562, 335] width 76 height 26
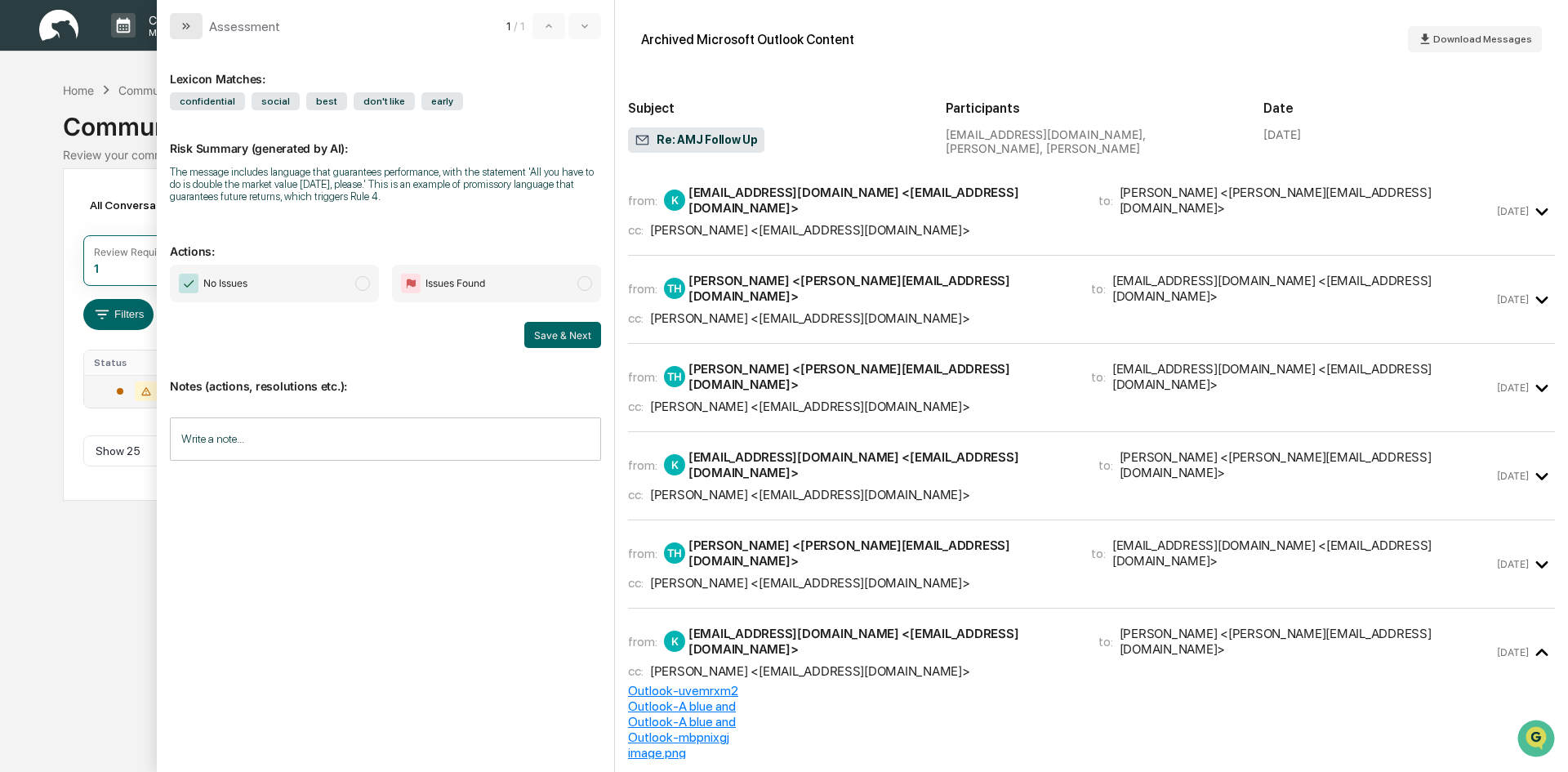
click at [187, 17] on button "modal" at bounding box center [186, 26] width 33 height 26
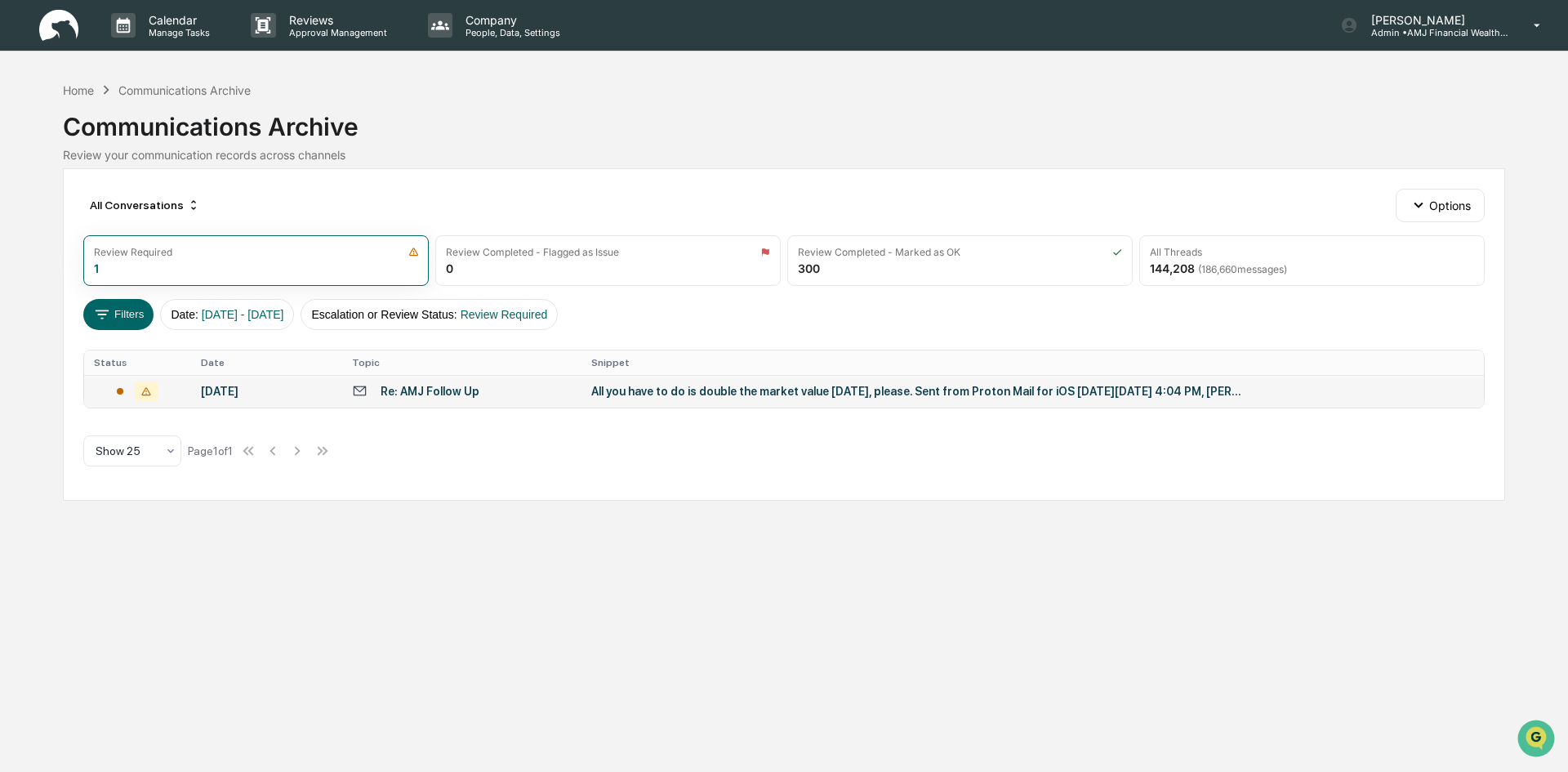
click at [61, 27] on img at bounding box center [58, 26] width 39 height 32
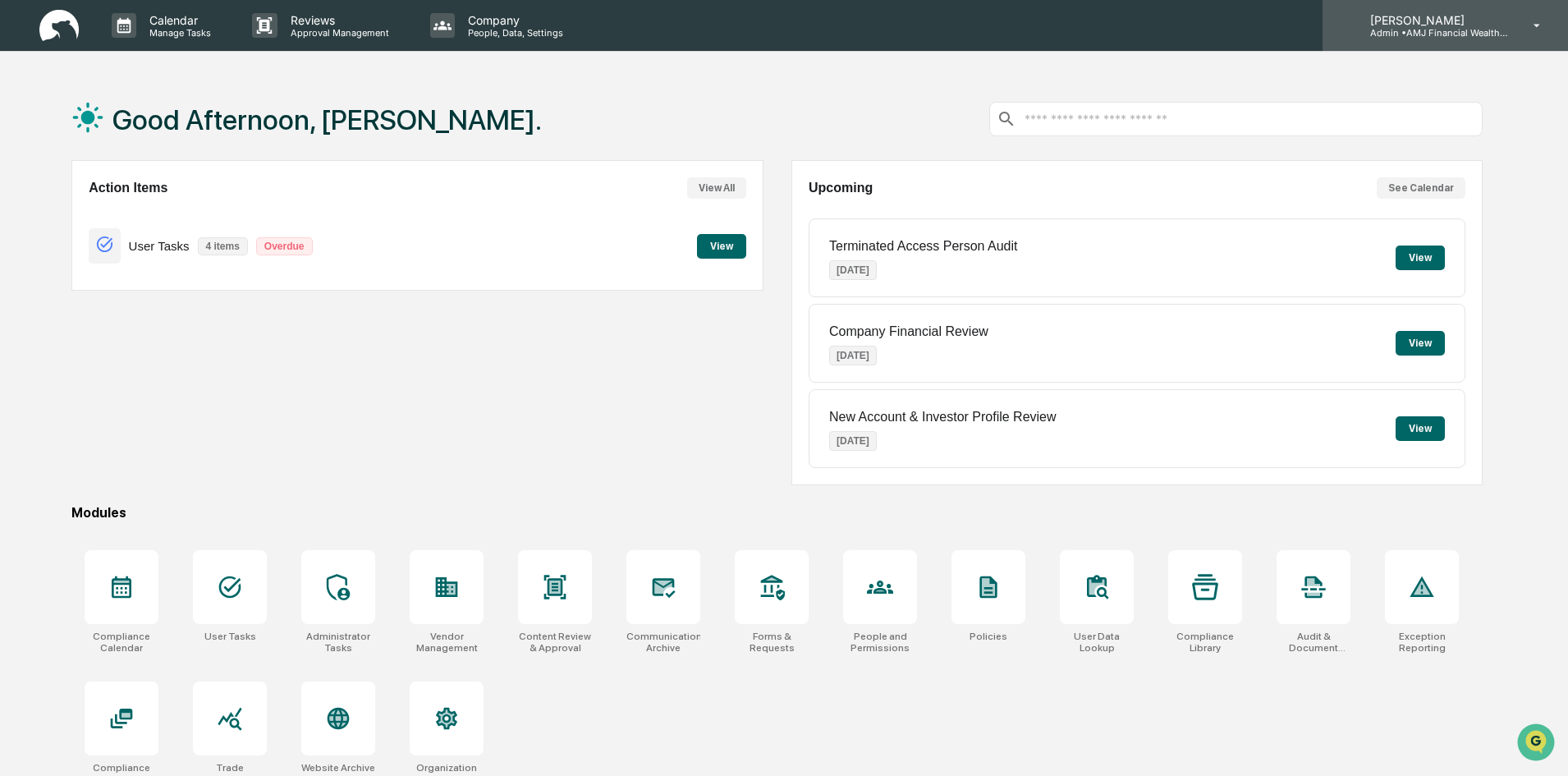
click at [1446, 22] on p "[PERSON_NAME]" at bounding box center [1432, 20] width 153 height 14
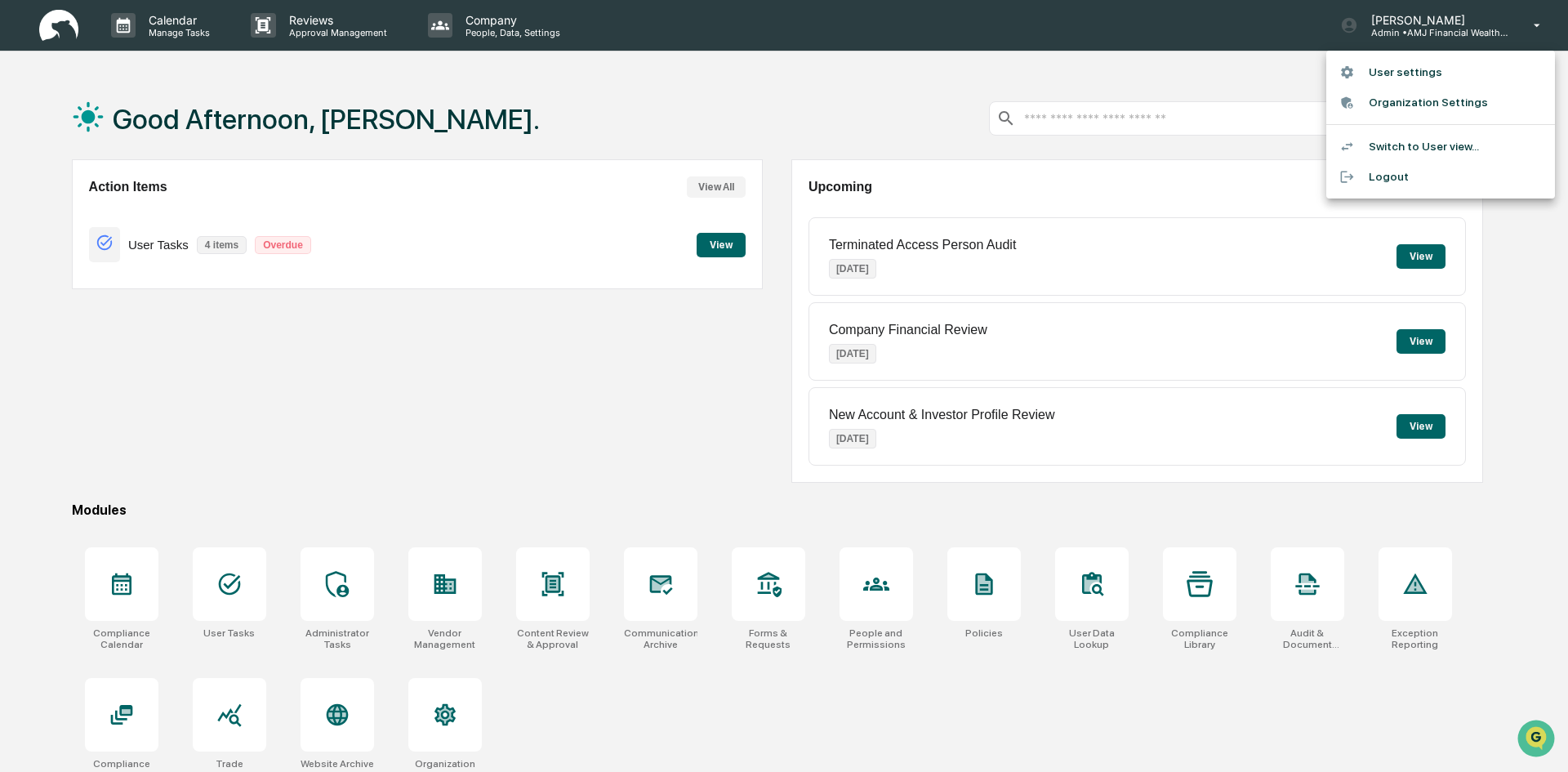
click at [1393, 177] on li "Logout" at bounding box center [1441, 177] width 228 height 30
